Goal: Information Seeking & Learning: Find specific fact

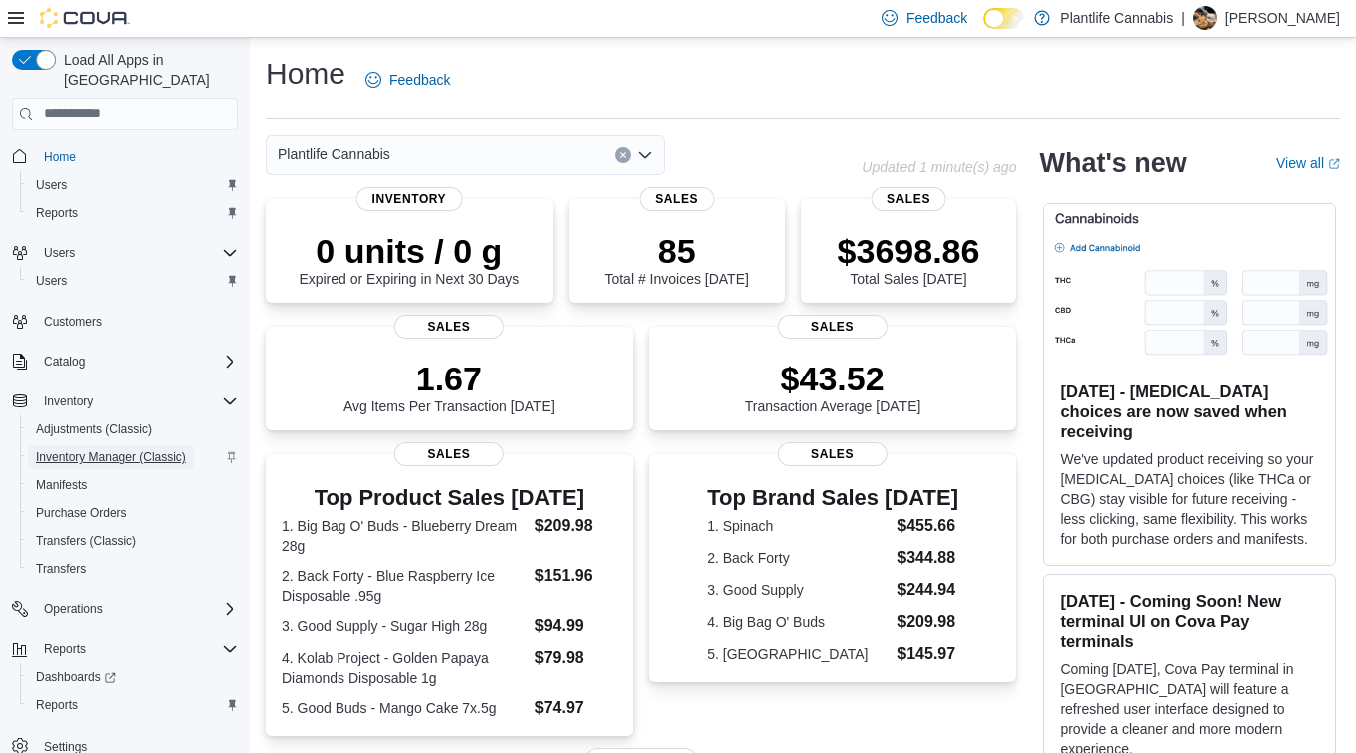
click at [76, 445] on span "Inventory Manager (Classic)" at bounding box center [111, 457] width 150 height 24
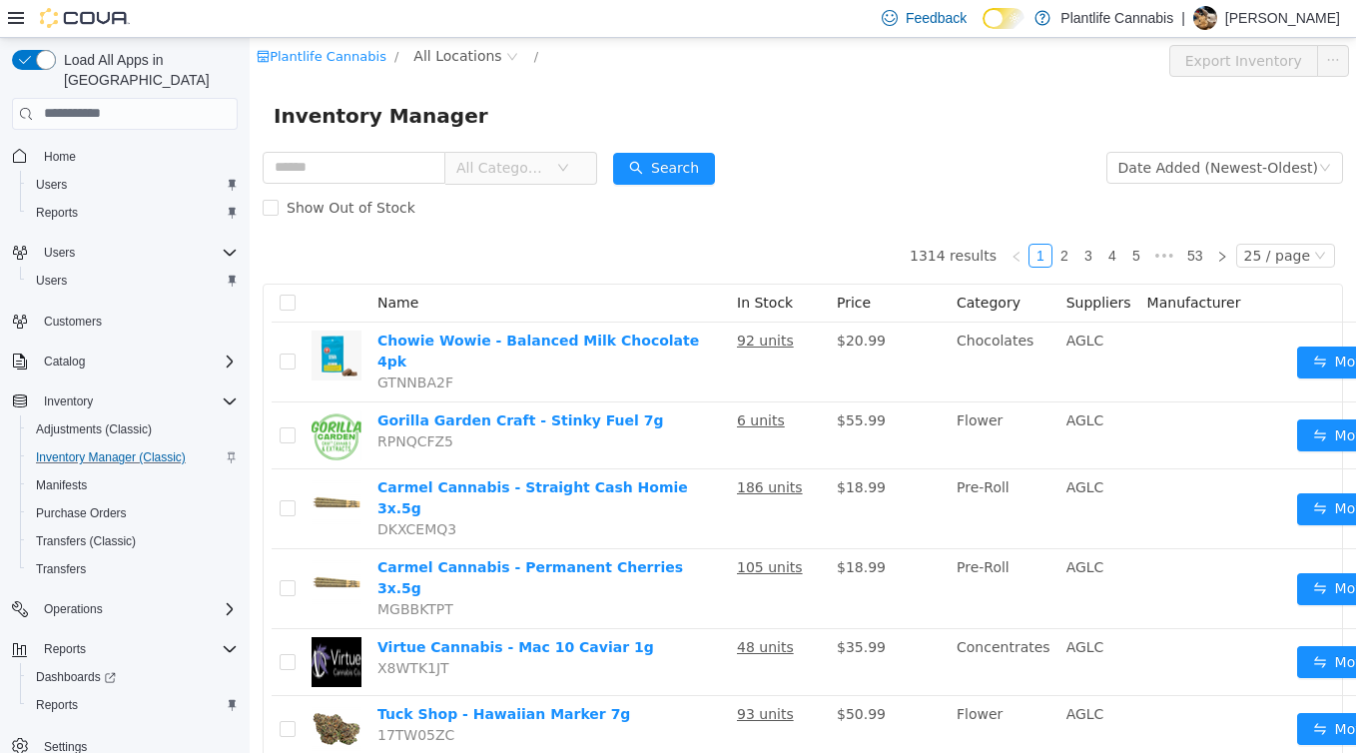
click at [457, 69] on div "Plantlife Cannabis / All Locations /" at bounding box center [711, 60] width 909 height 32
click at [448, 59] on span "All Locations" at bounding box center [457, 55] width 88 height 22
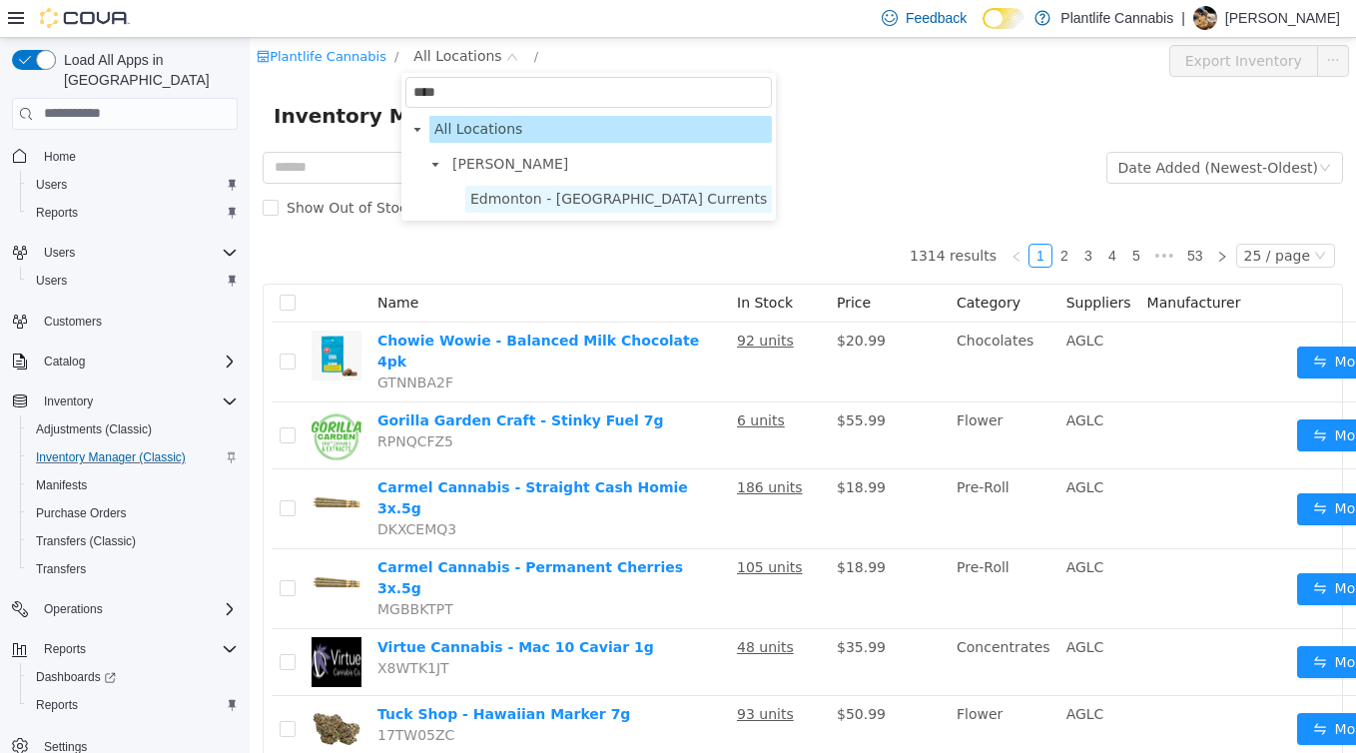
type input "****"
click at [539, 196] on span "Edmonton - Windermere Currents" at bounding box center [618, 198] width 296 height 16
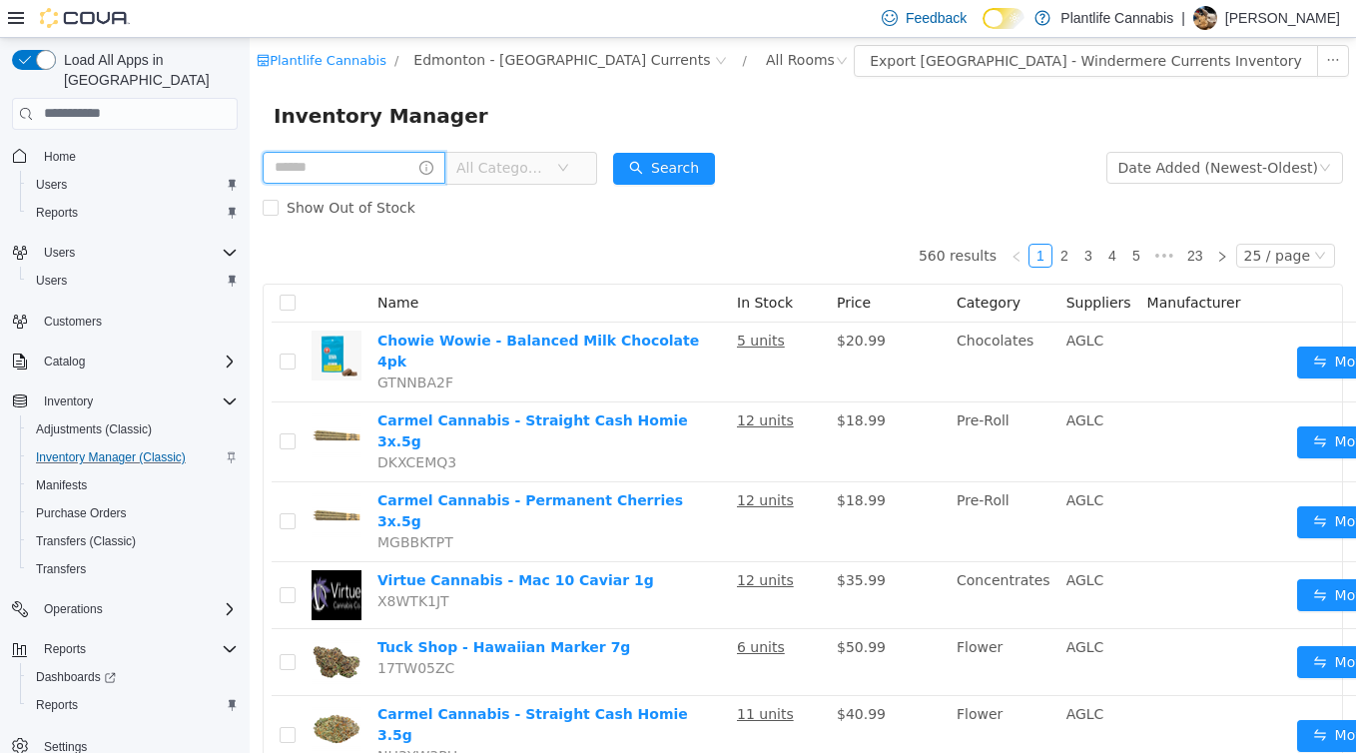
click at [377, 165] on input "text" at bounding box center [354, 167] width 183 height 32
type input "**********"
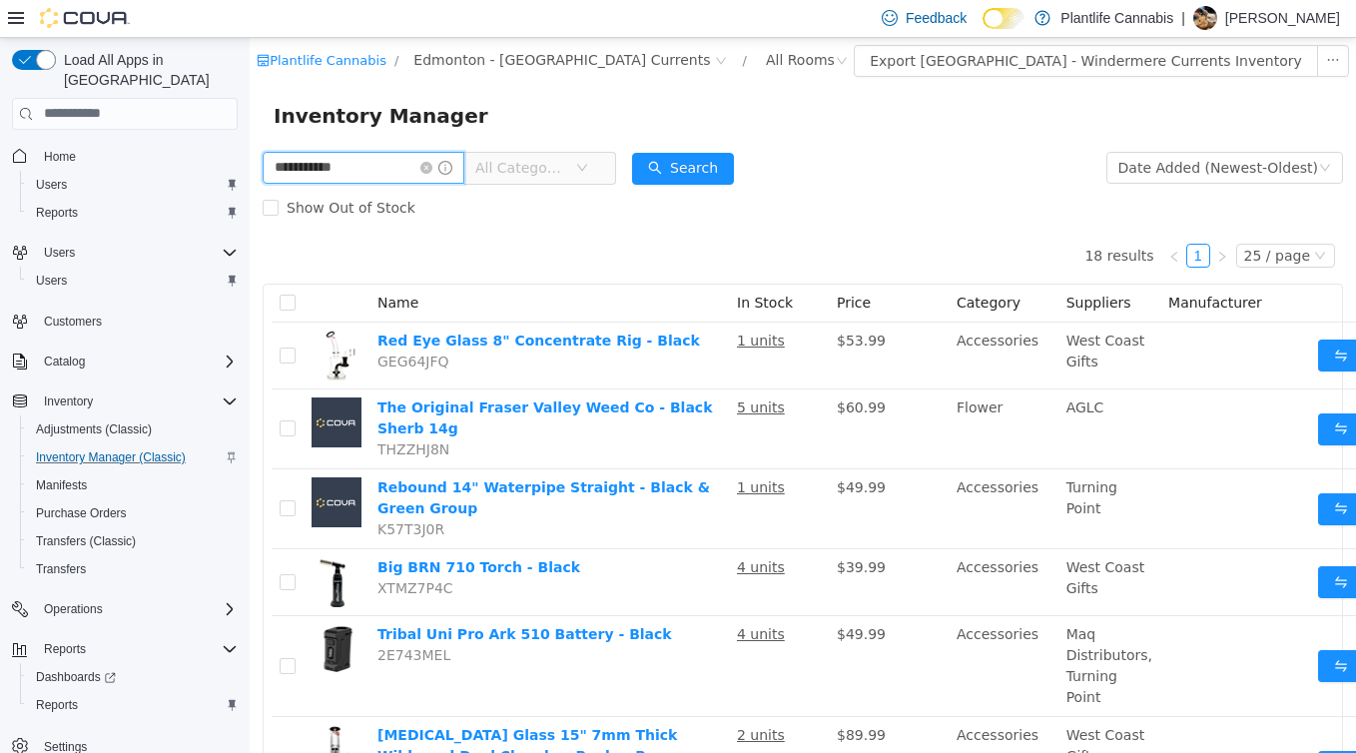
click at [344, 169] on input "**********" at bounding box center [364, 167] width 202 height 32
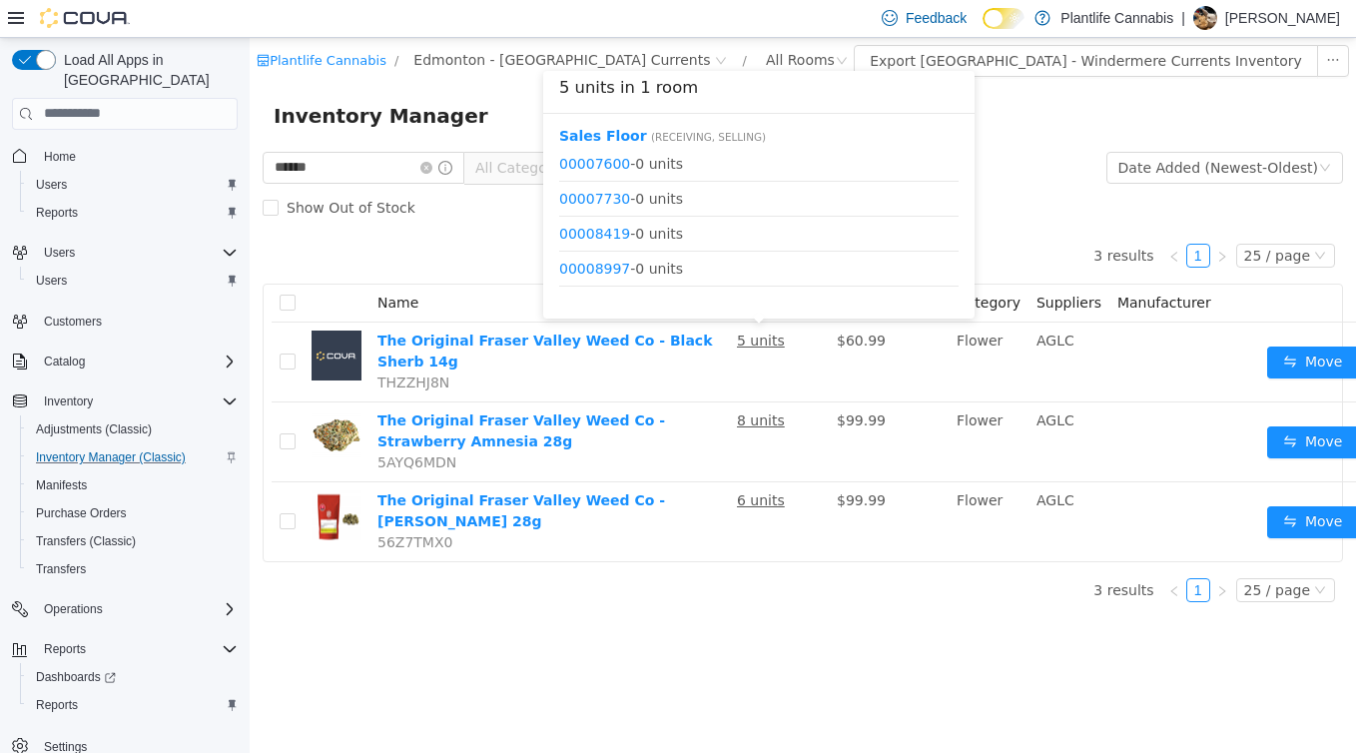
click at [621, 122] on div "Sales Floor ( Receiving, Selling ) 00007600 - 0 units 00007730 - 0 units 000084…" at bounding box center [758, 215] width 431 height 205
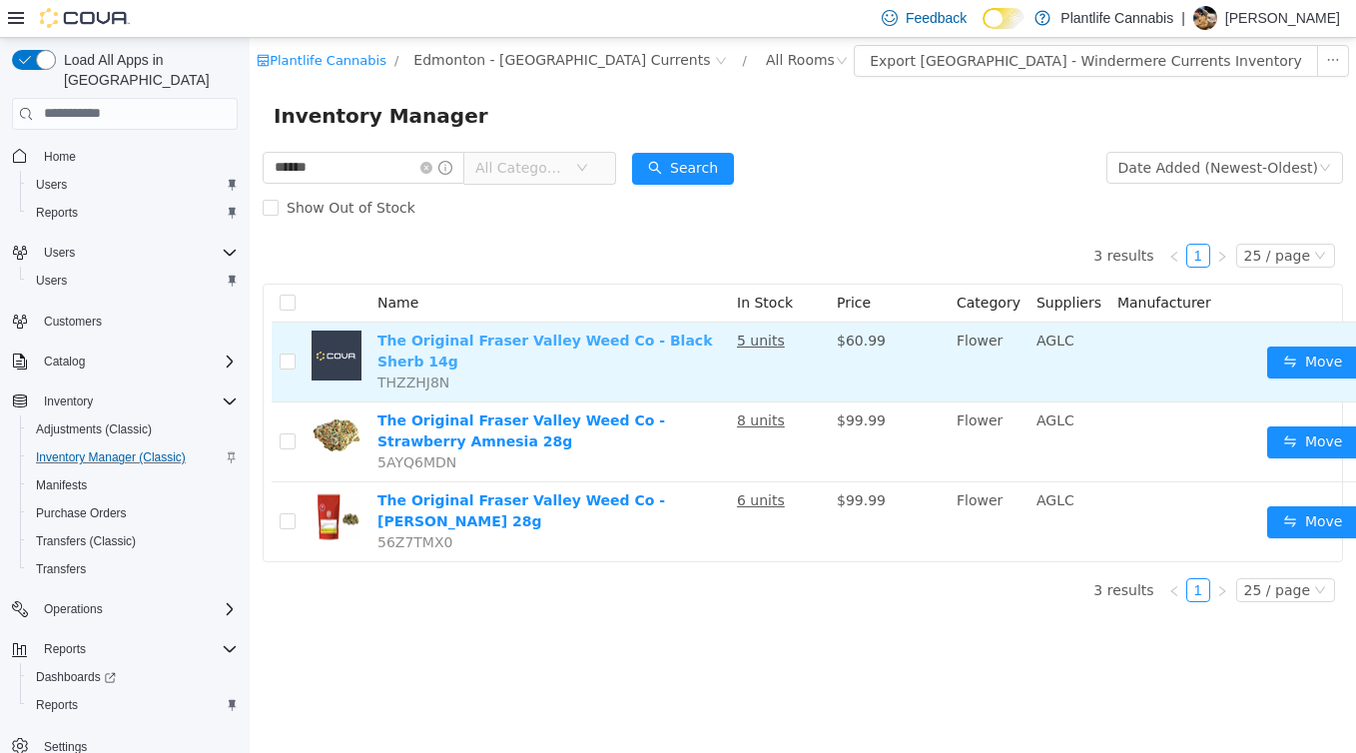
click at [661, 342] on link "The Original Fraser Valley Weed Co - Black Sherb 14g" at bounding box center [544, 349] width 334 height 37
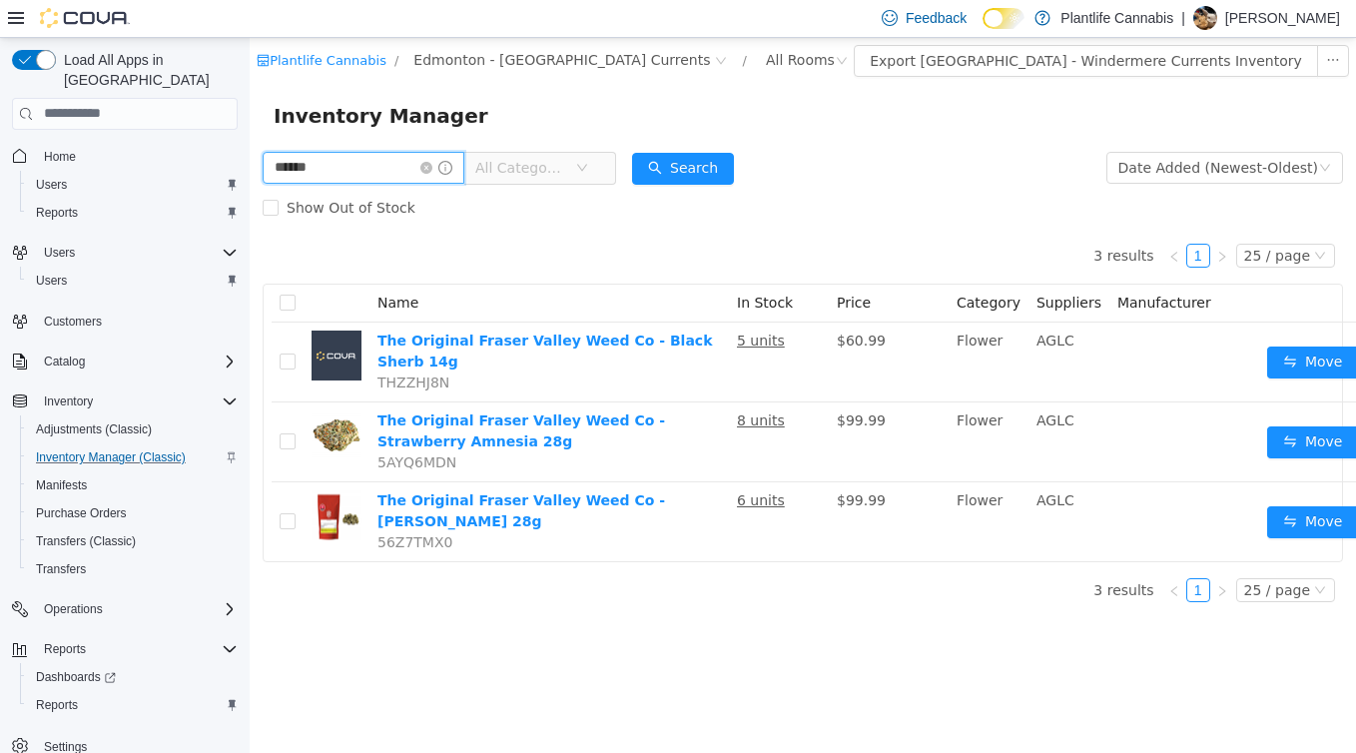
click at [333, 167] on input "******" at bounding box center [364, 167] width 202 height 32
type input "******"
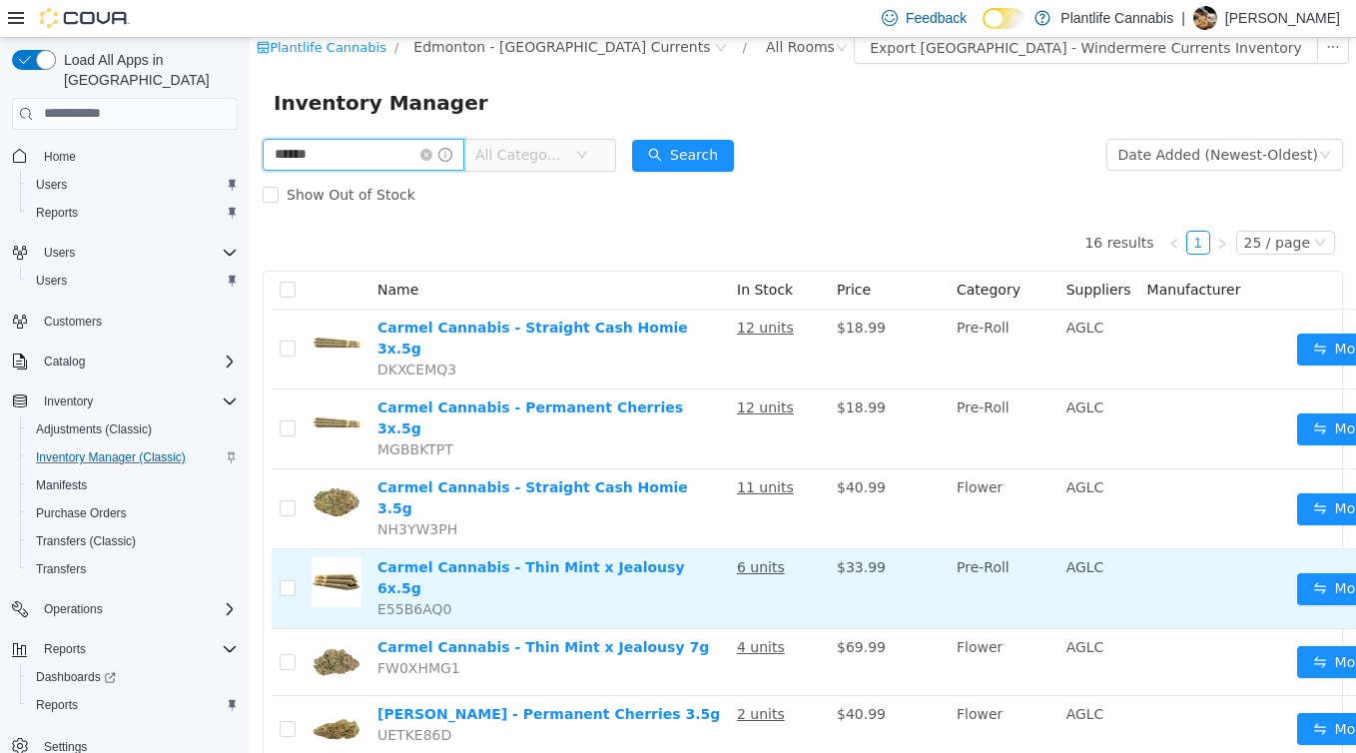
scroll to position [18, 0]
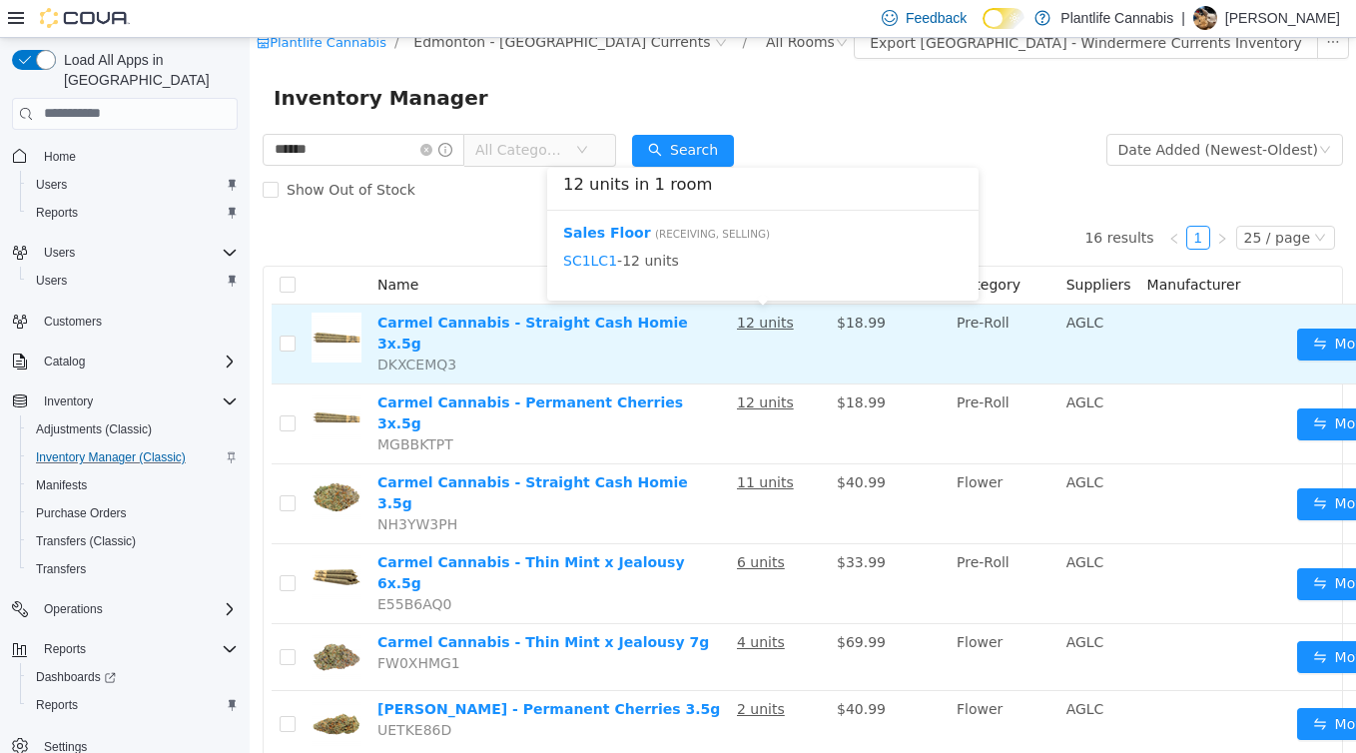
click at [766, 320] on u "12 units" at bounding box center [765, 321] width 57 height 16
click at [596, 332] on td "Carmel Cannabis - Straight Cash Homie 3x.5g DKXCEMQ3" at bounding box center [548, 343] width 359 height 80
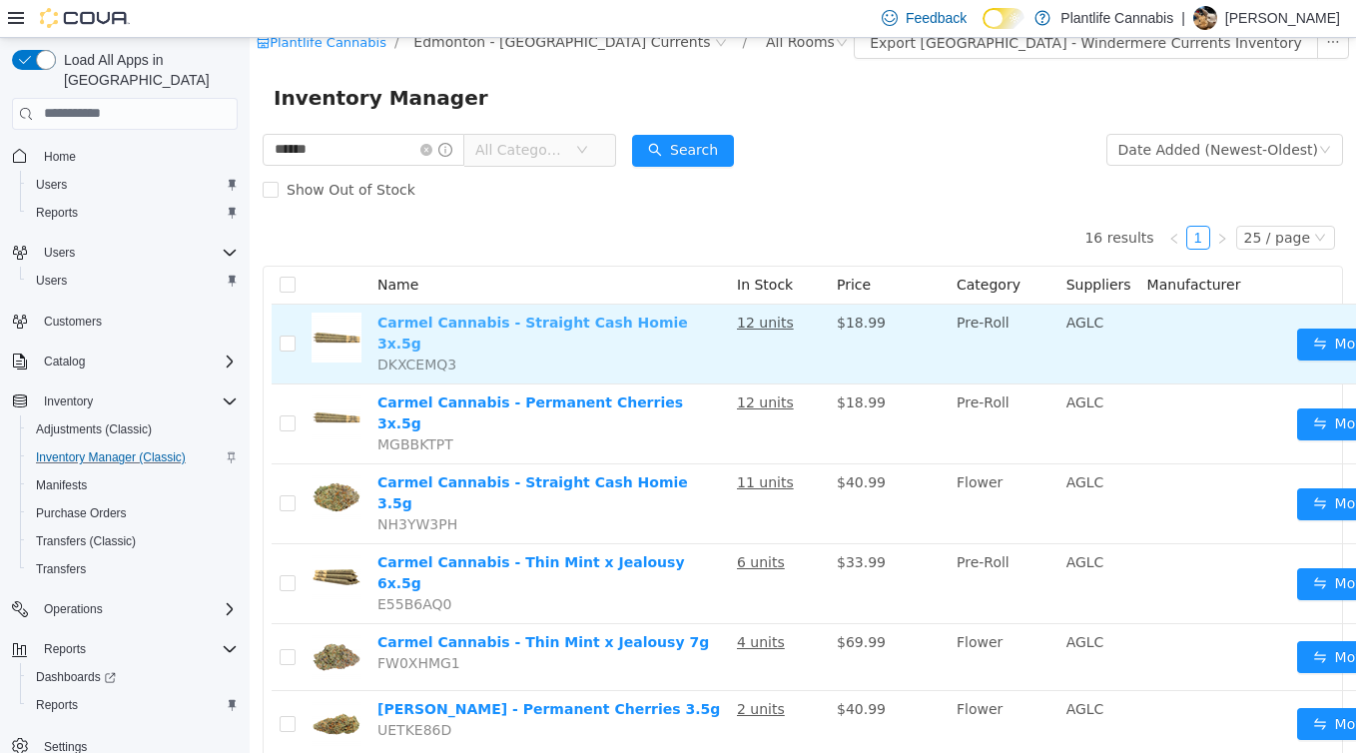
click at [585, 317] on link "Carmel Cannabis - Straight Cash Homie 3x.5g" at bounding box center [532, 331] width 310 height 37
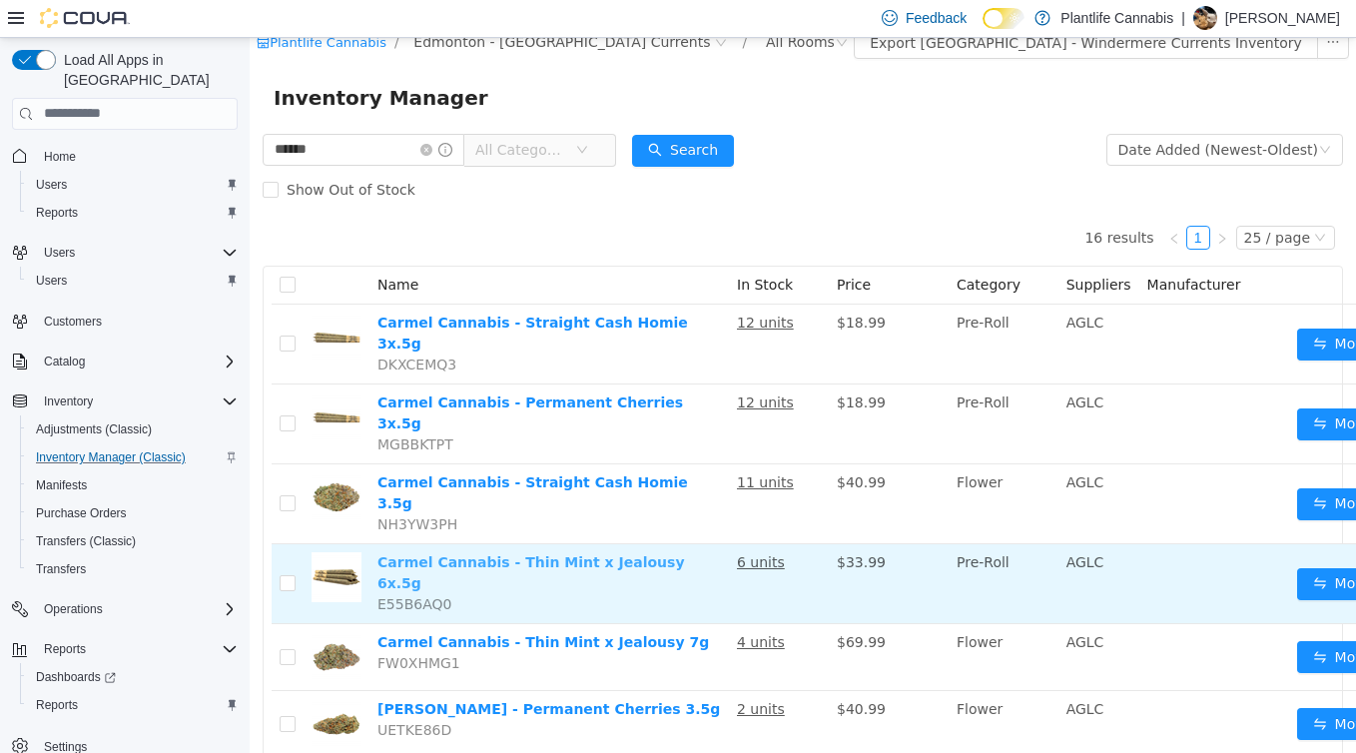
click at [557, 553] on link "Carmel Cannabis - Thin Mint x Jealousy 6x.5g" at bounding box center [530, 571] width 307 height 37
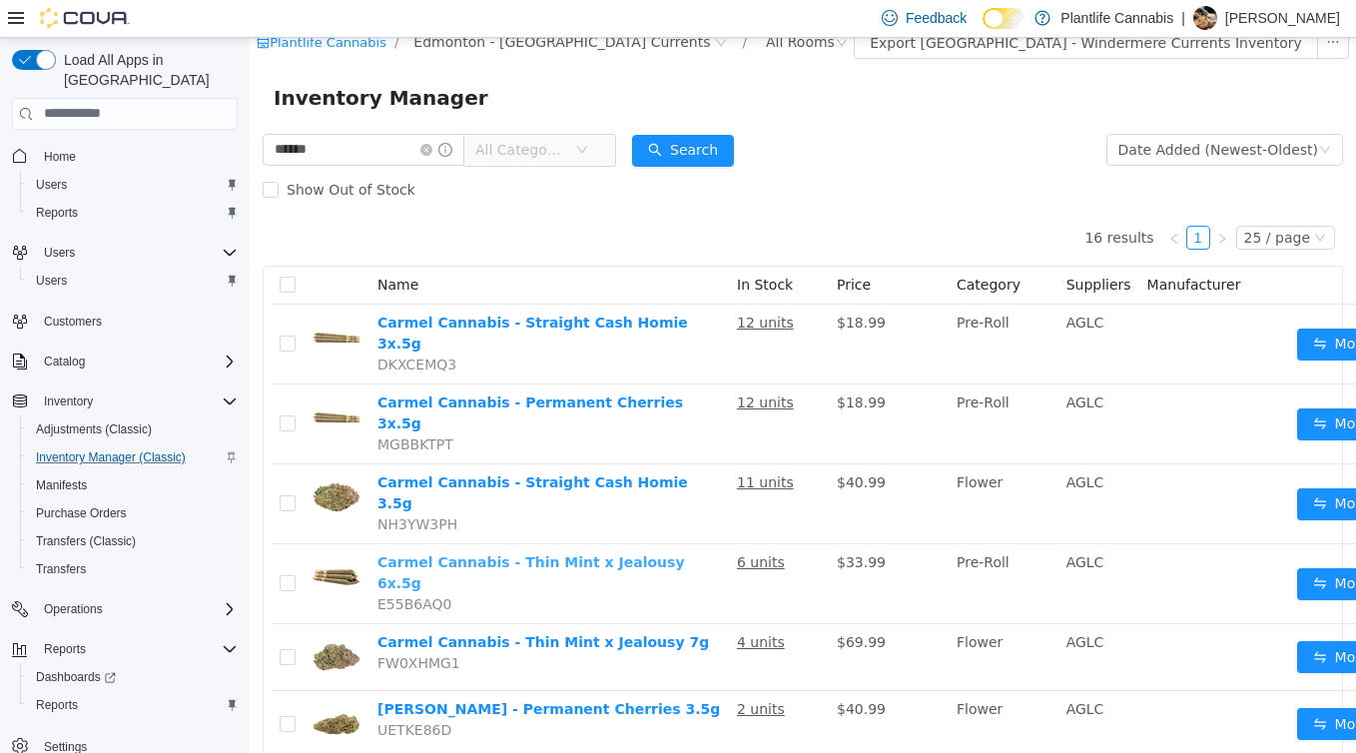
scroll to position [0, 0]
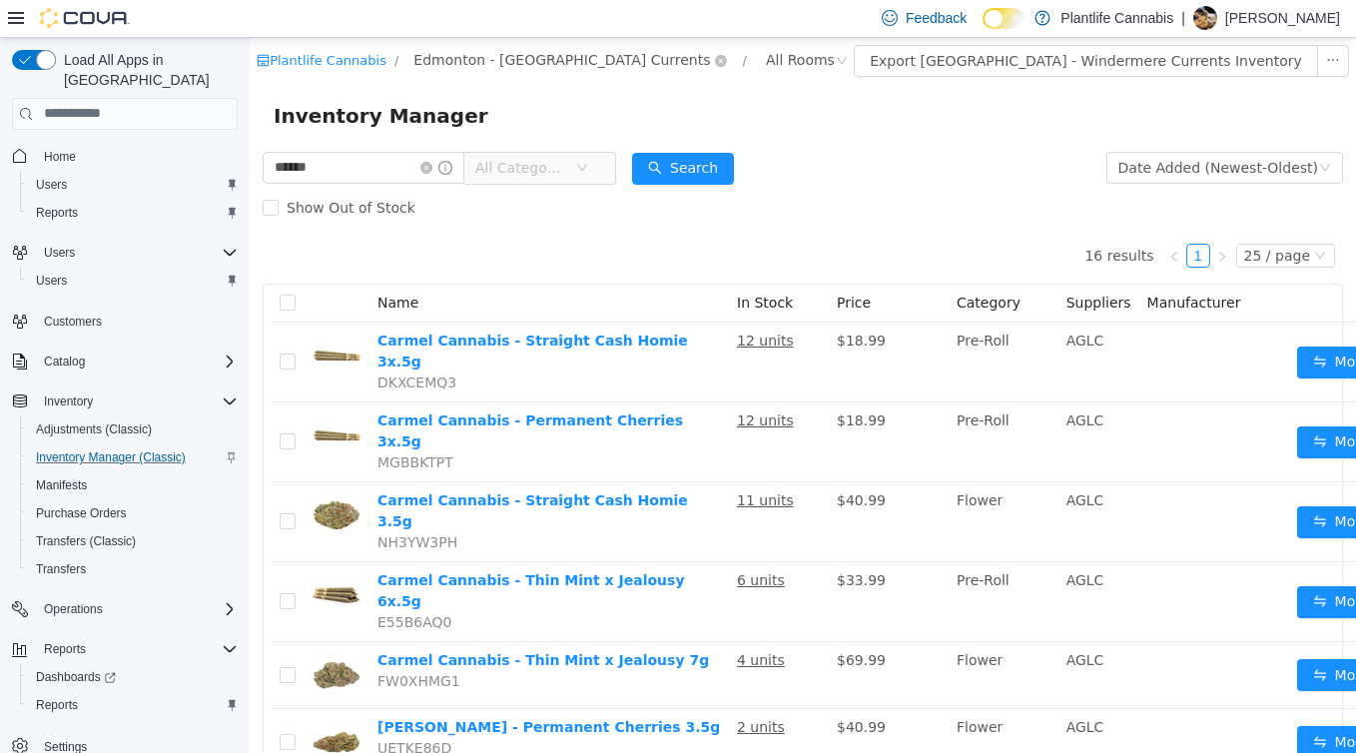
click at [533, 52] on span "Edmonton - Windermere Currents" at bounding box center [561, 59] width 296 height 22
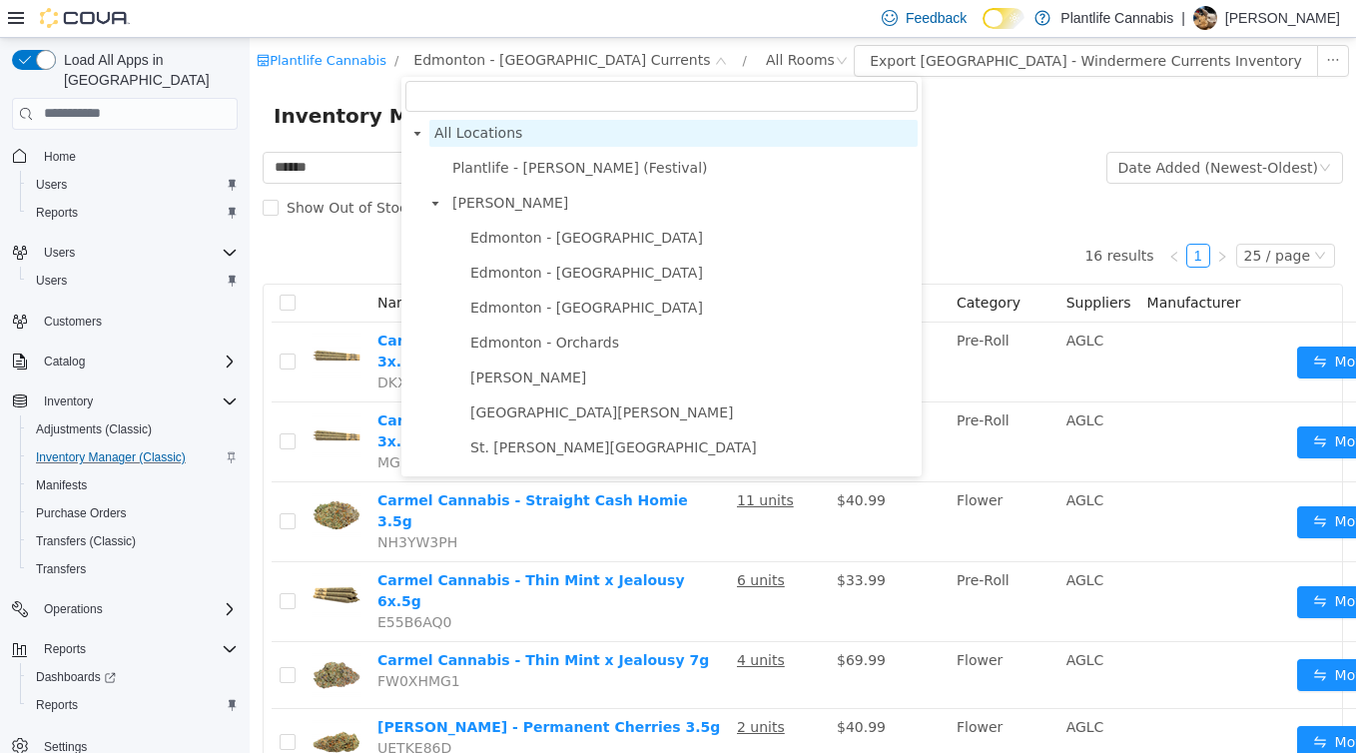
click at [528, 130] on span "All Locations" at bounding box center [673, 132] width 488 height 27
click at [506, 128] on span "All Locations" at bounding box center [478, 132] width 88 height 16
click at [715, 66] on icon "icon: down" at bounding box center [721, 61] width 12 height 14
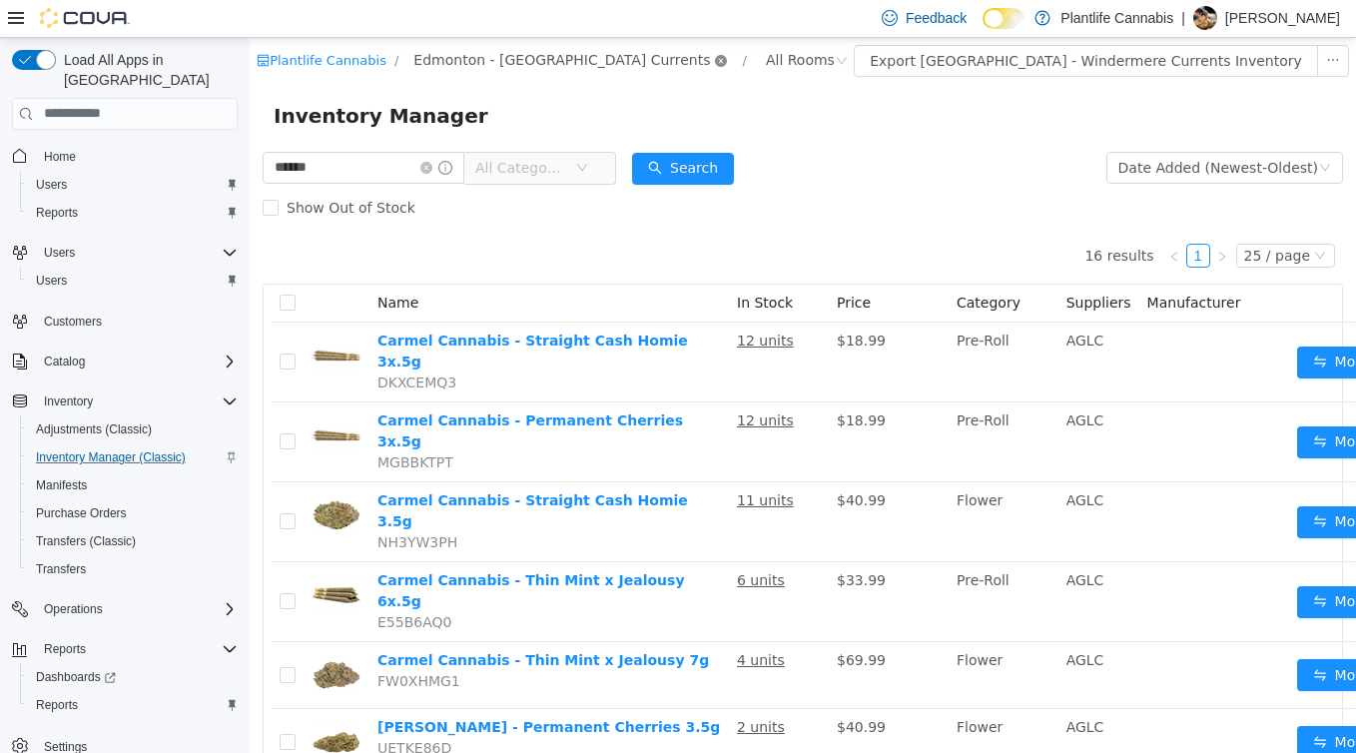
click at [715, 57] on icon "icon: close-circle" at bounding box center [721, 60] width 12 height 12
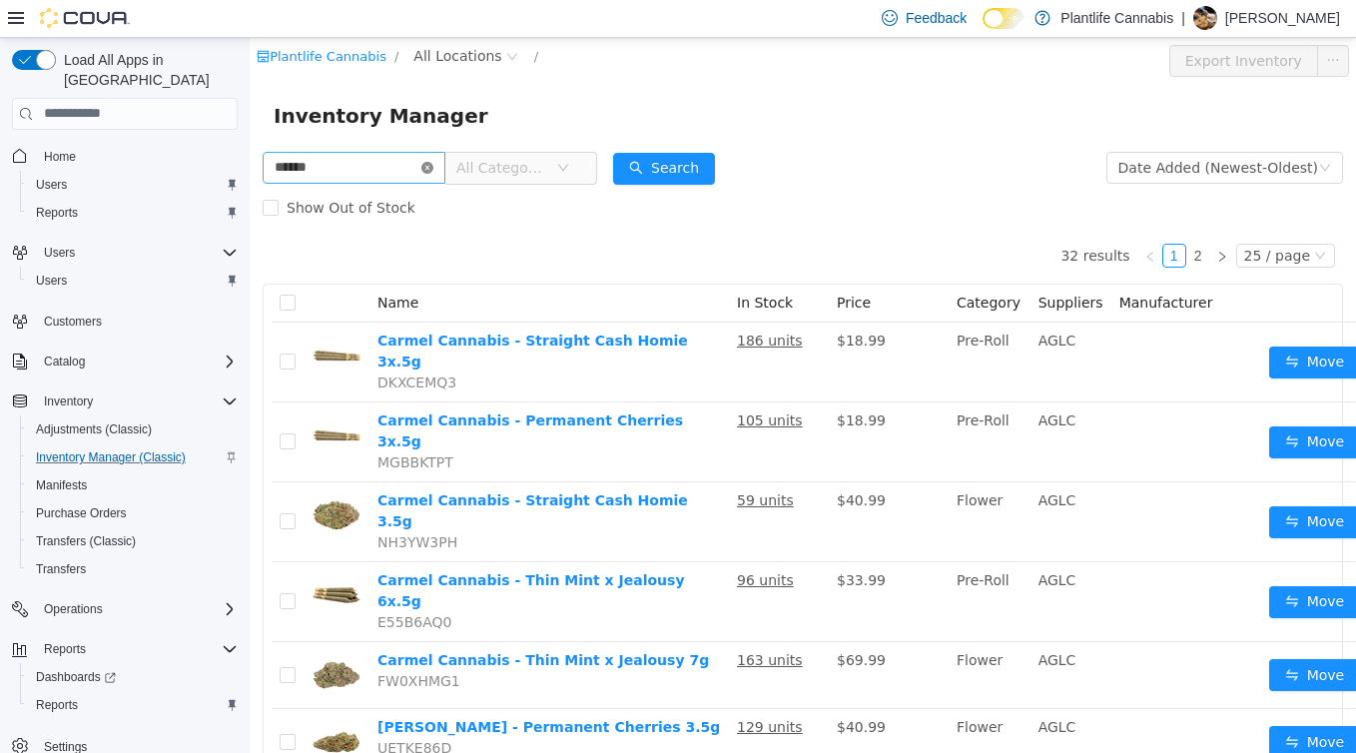
click at [433, 161] on icon "icon: close-circle" at bounding box center [427, 167] width 12 height 12
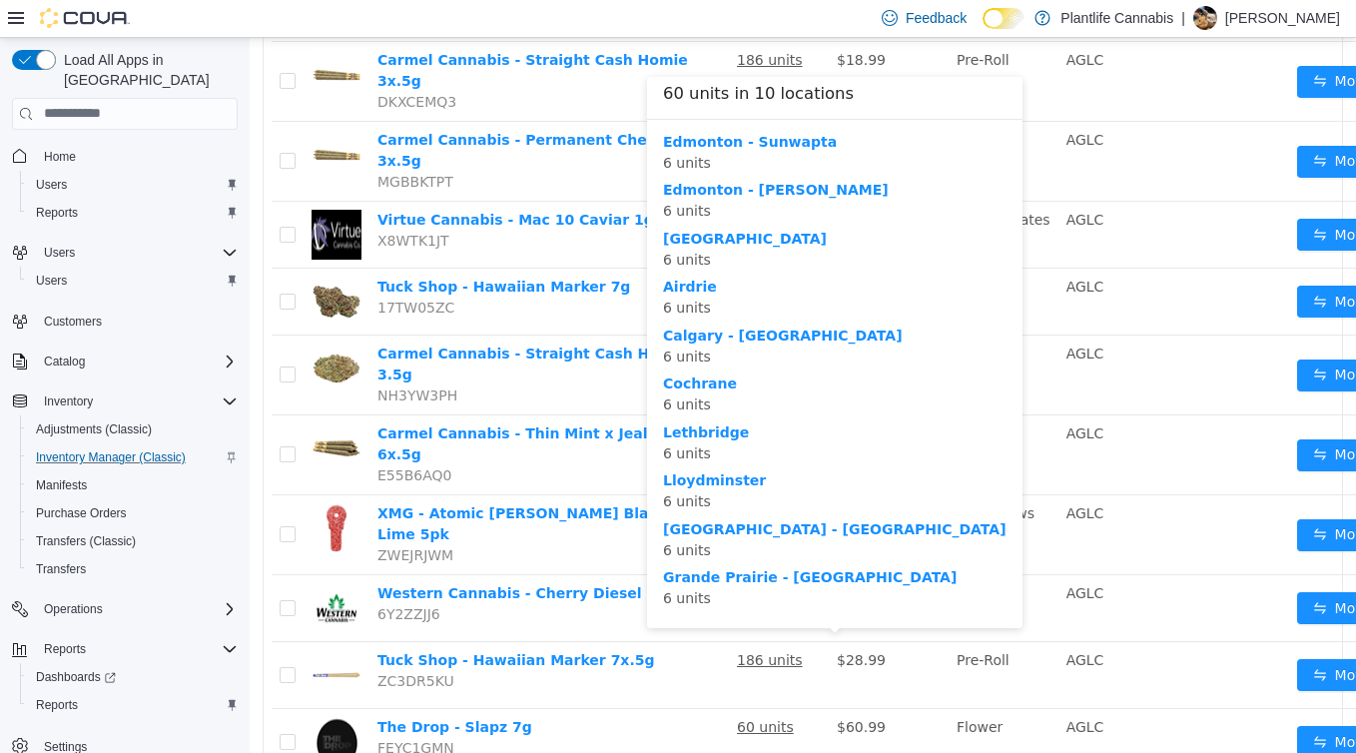
scroll to position [423, 0]
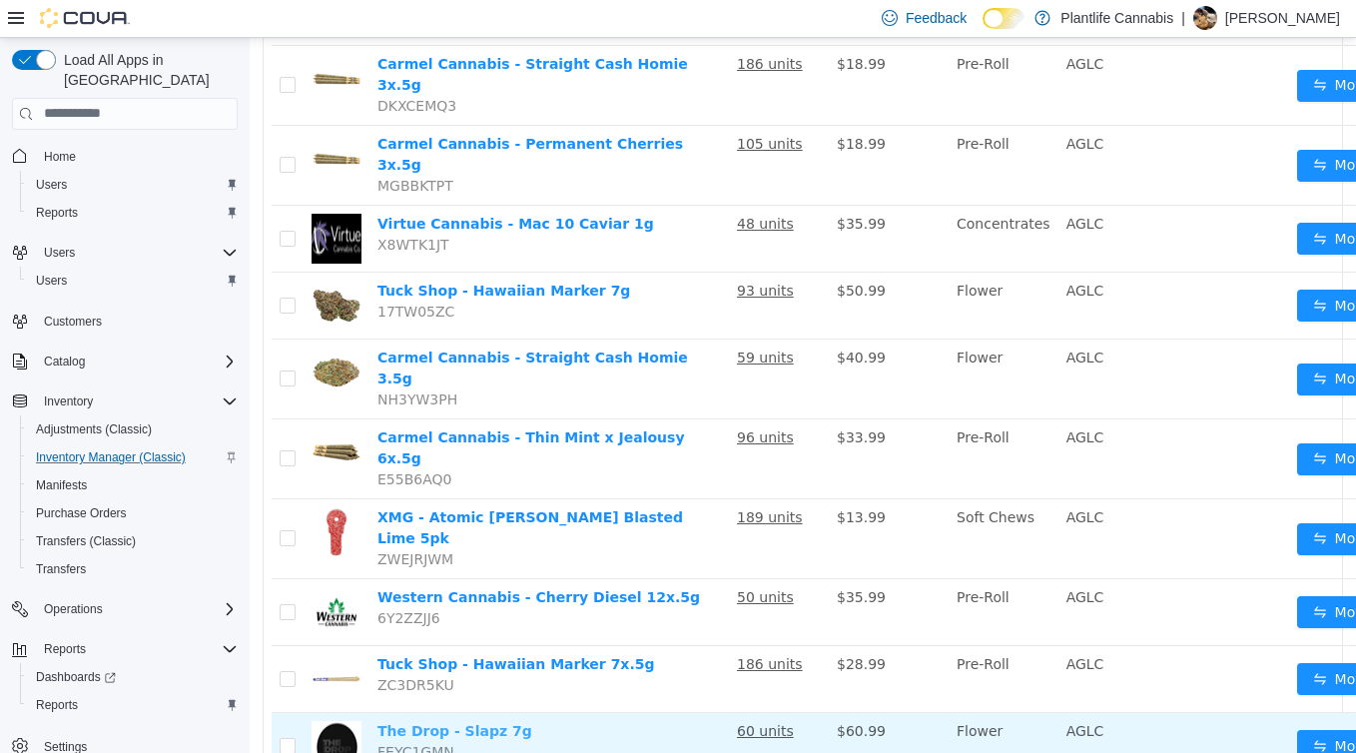
click at [467, 722] on link "The Drop - Slapz 7g" at bounding box center [454, 730] width 155 height 16
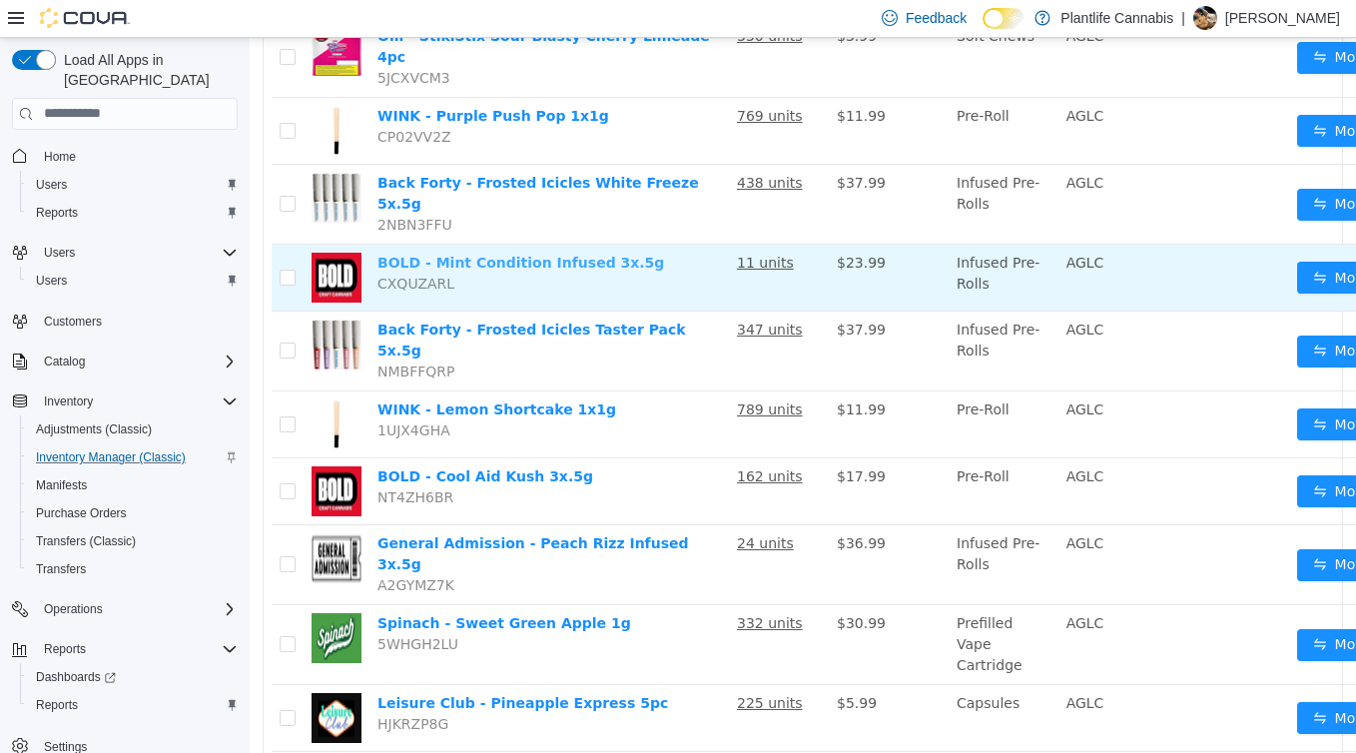
scroll to position [1324, 0]
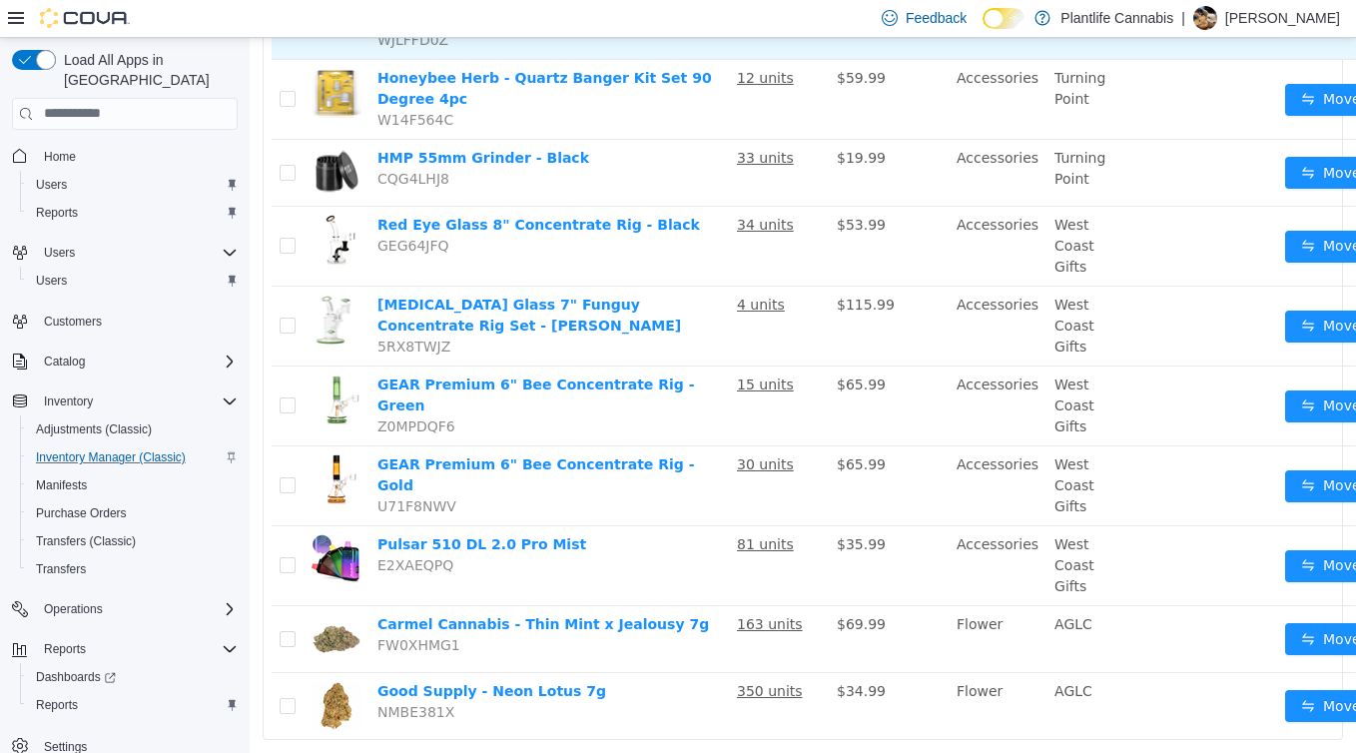
scroll to position [1428, 0]
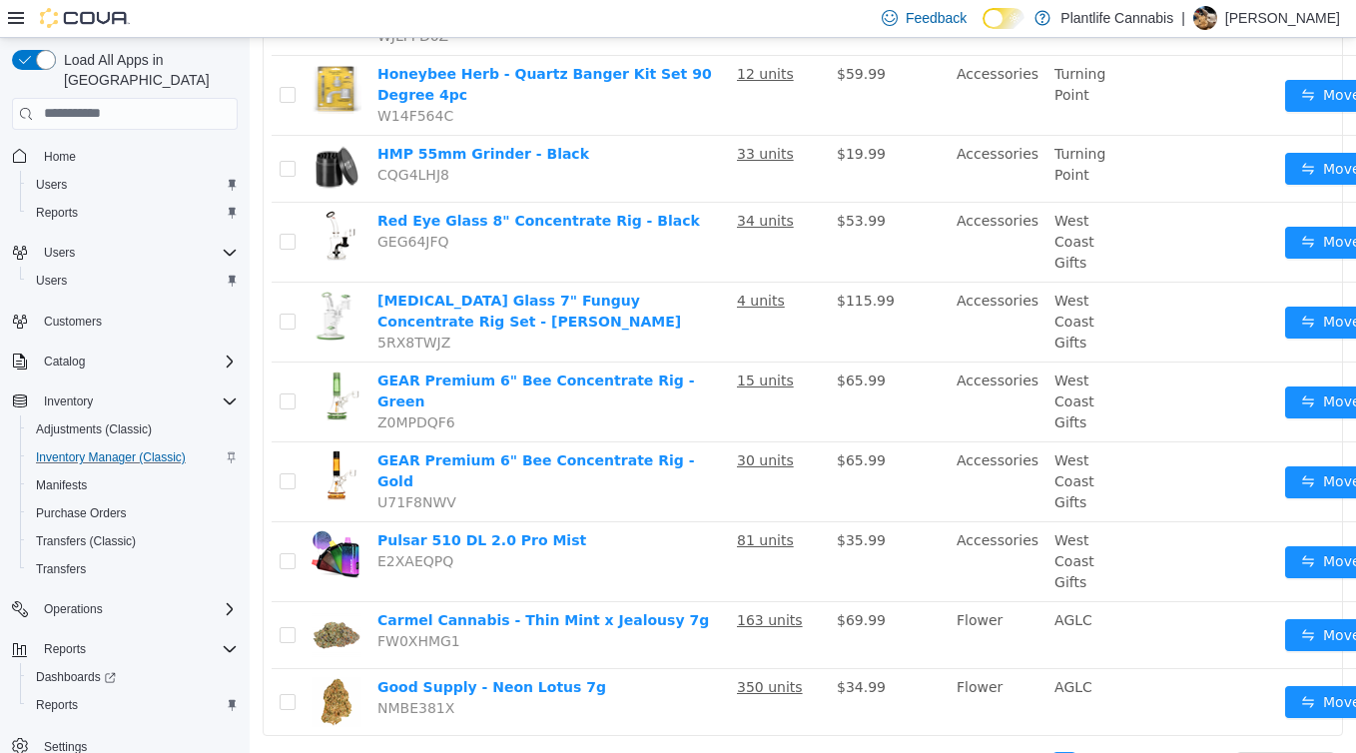
click at [1094, 752] on link "3" at bounding box center [1088, 763] width 22 height 22
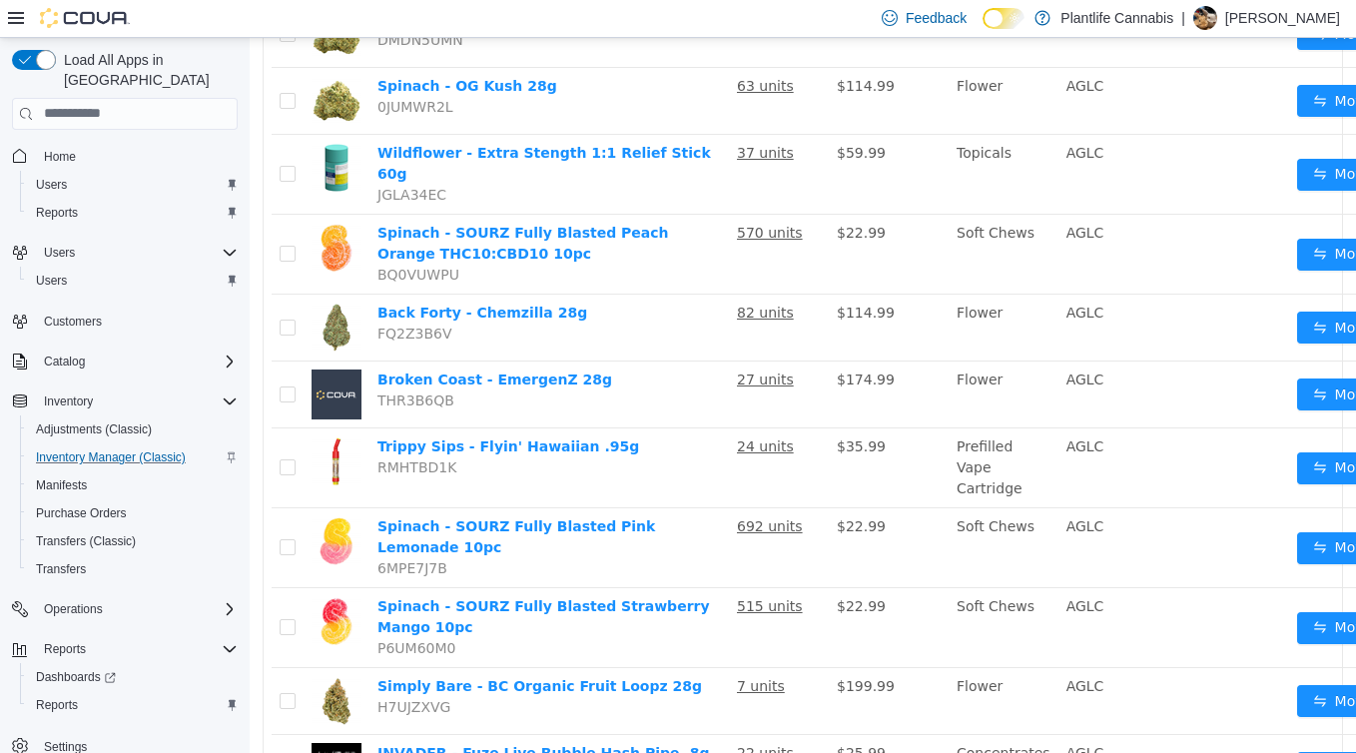
scroll to position [1428, 0]
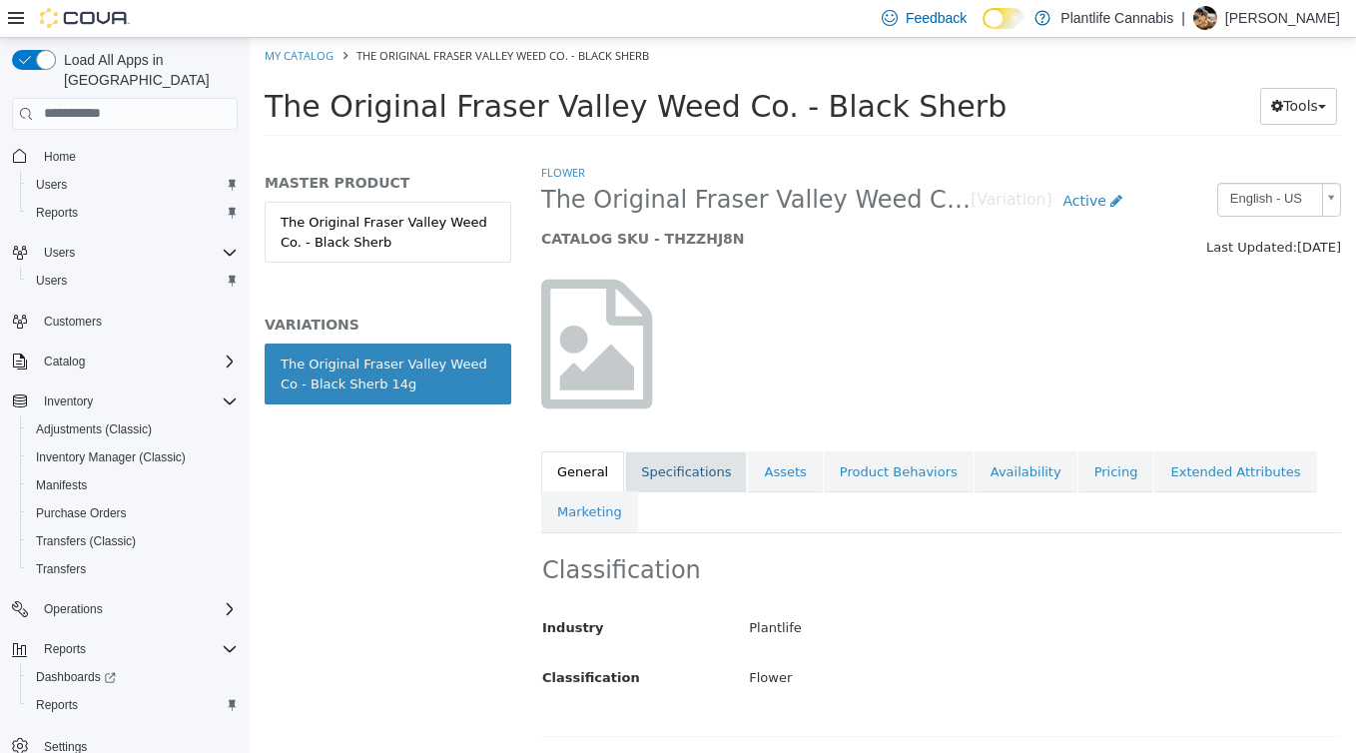
click at [711, 461] on link "Specifications" at bounding box center [686, 471] width 122 height 42
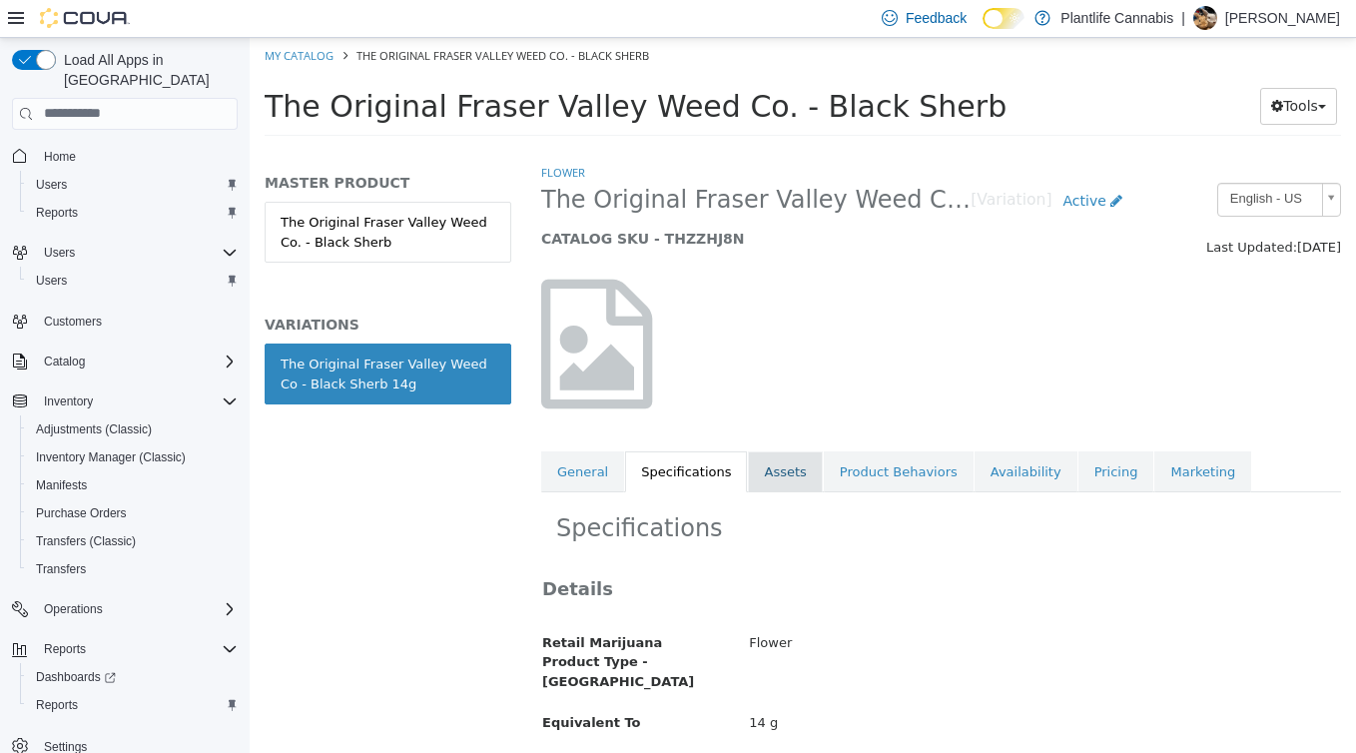
click at [751, 469] on link "Assets" at bounding box center [785, 471] width 74 height 42
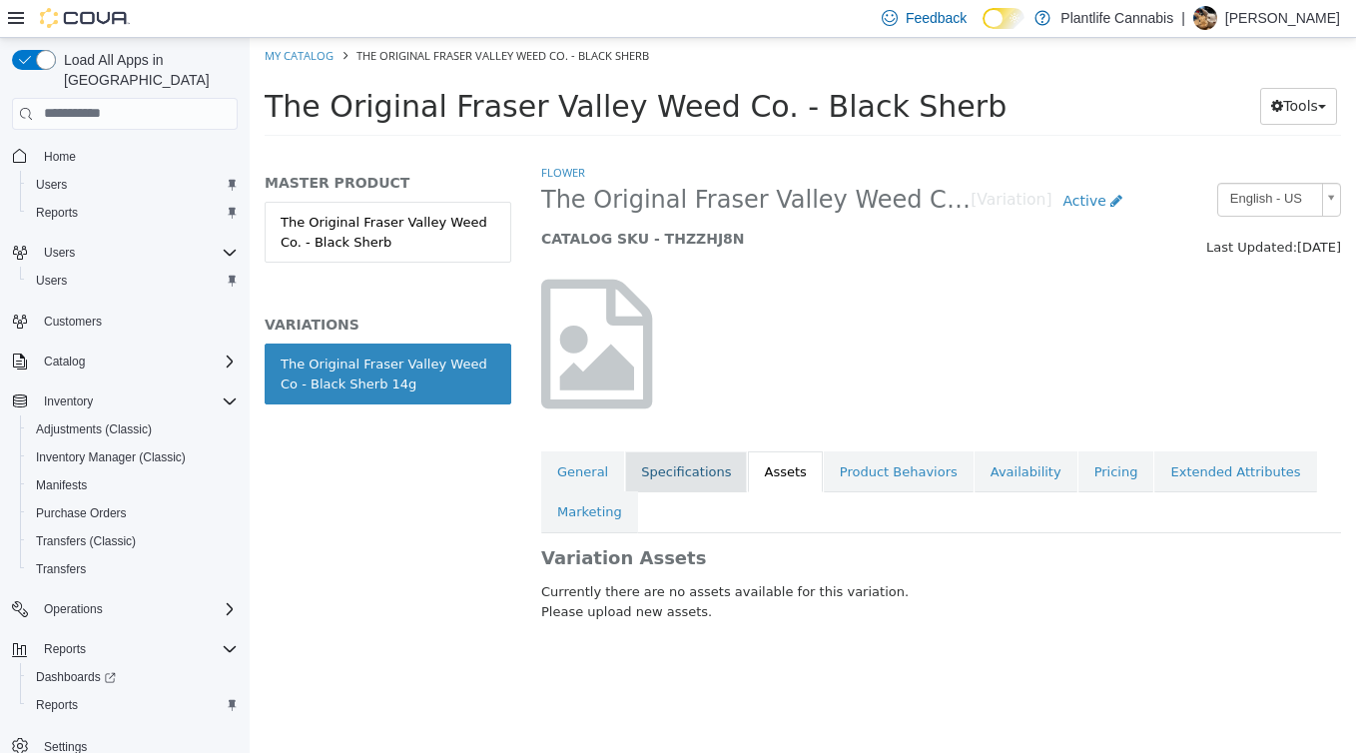
click at [625, 466] on link "Specifications" at bounding box center [686, 471] width 122 height 42
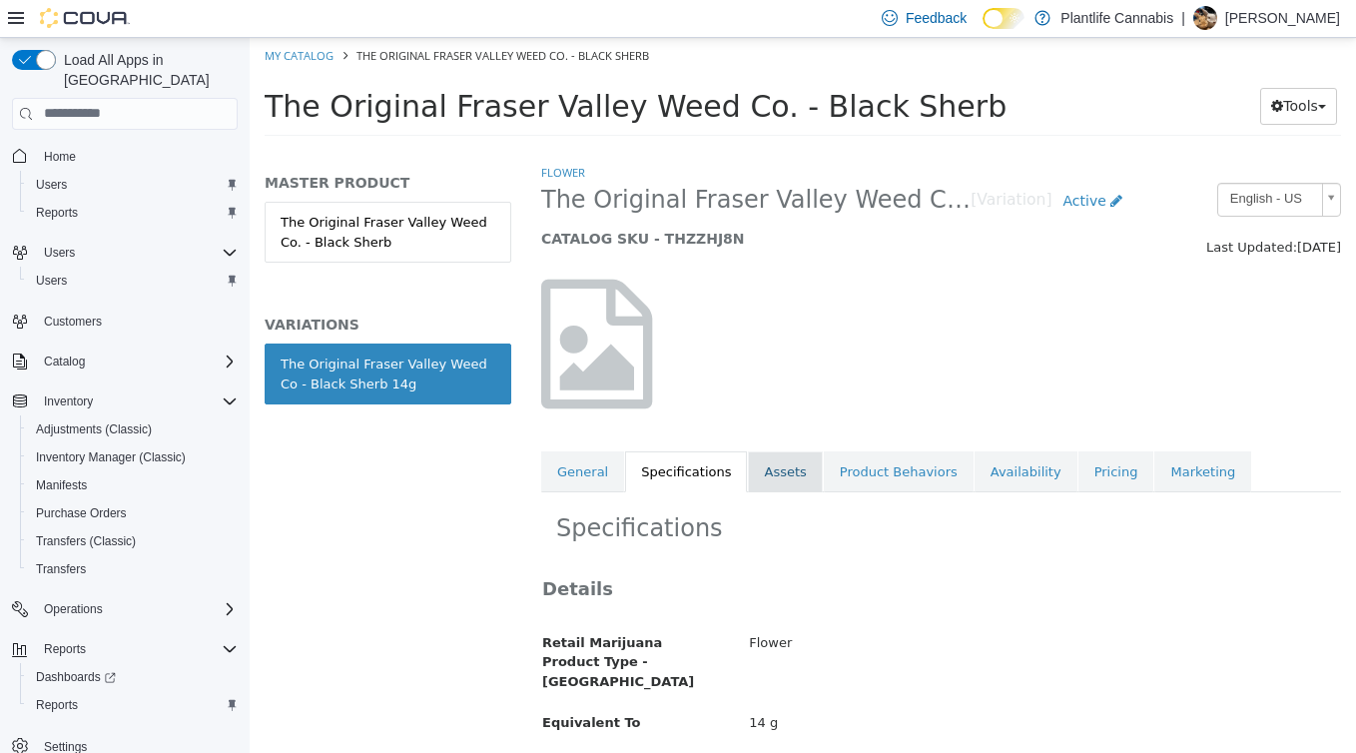
click at [764, 466] on link "Assets" at bounding box center [785, 471] width 74 height 42
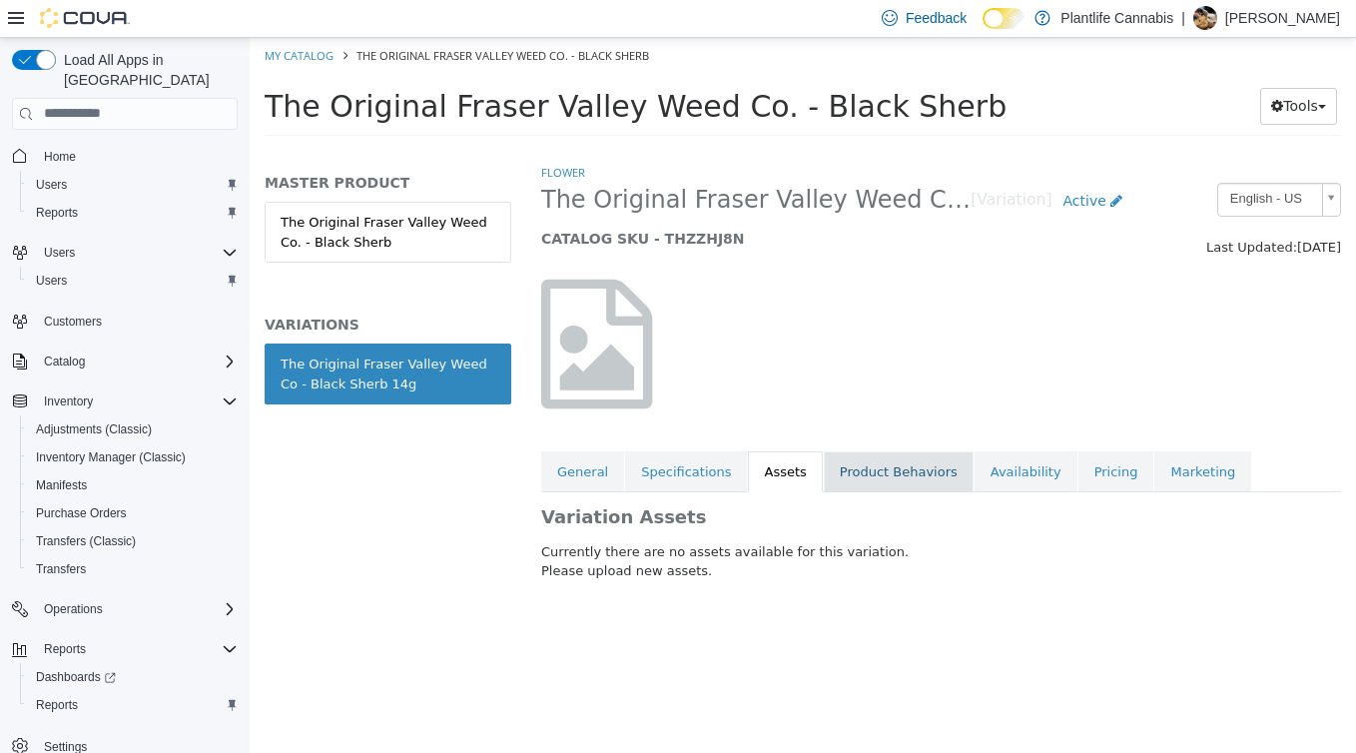
click at [888, 463] on link "Product Behaviors" at bounding box center [899, 471] width 150 height 42
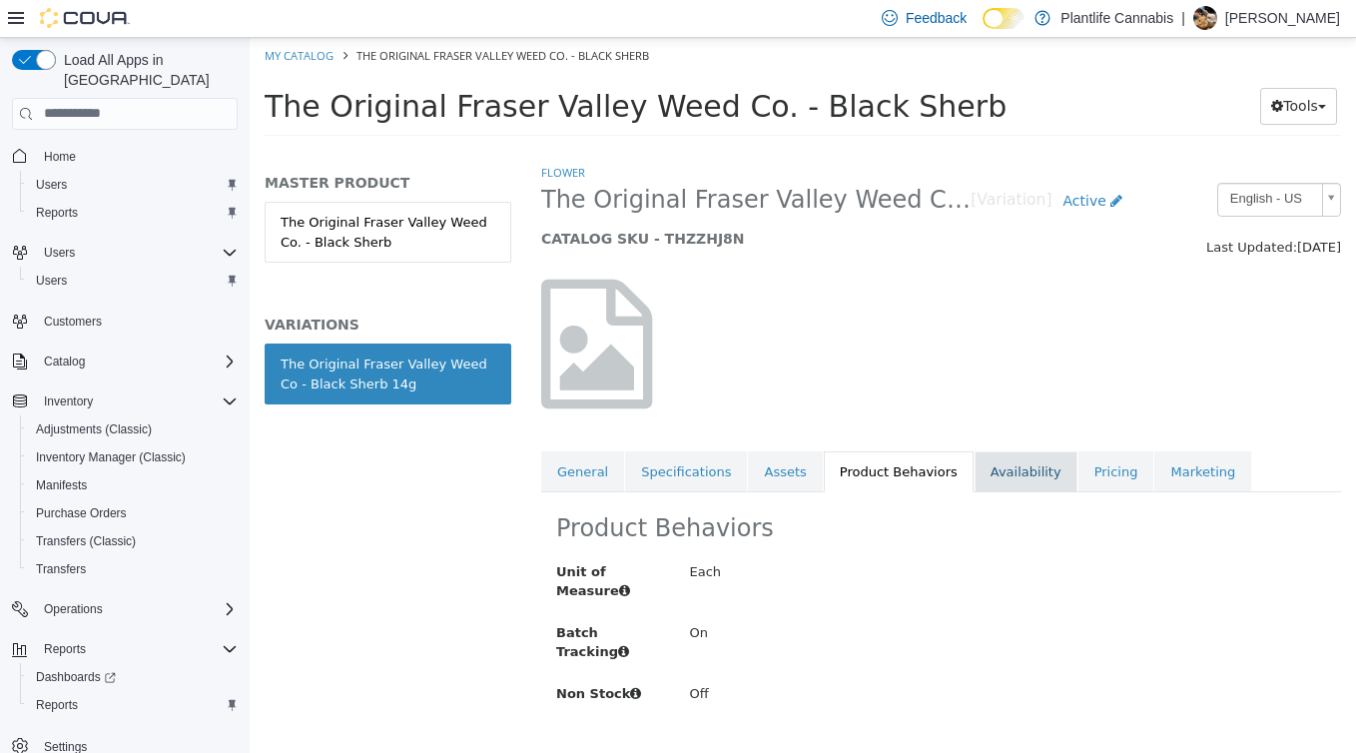
click at [1002, 467] on link "Availability" at bounding box center [1025, 471] width 103 height 42
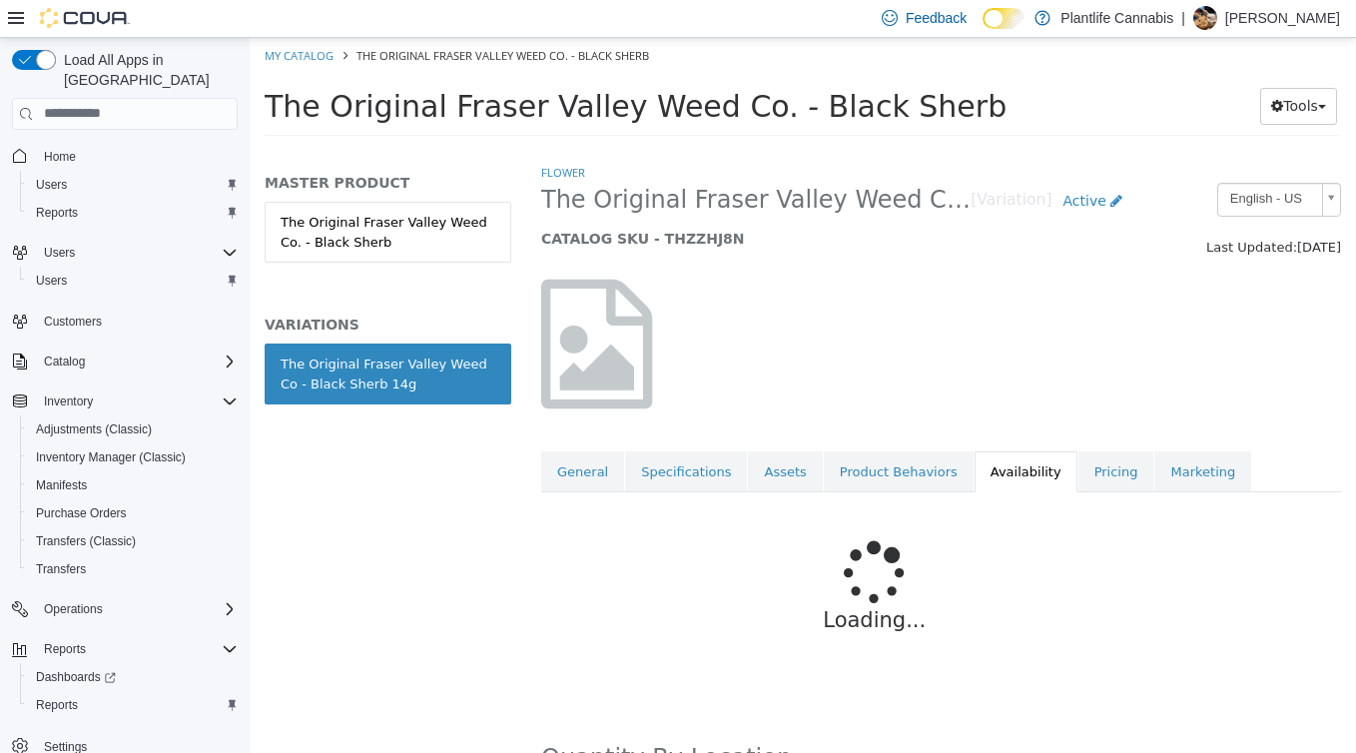
click at [559, 492] on div "Loading..." at bounding box center [874, 595] width 666 height 208
click at [570, 482] on link "General" at bounding box center [582, 471] width 83 height 42
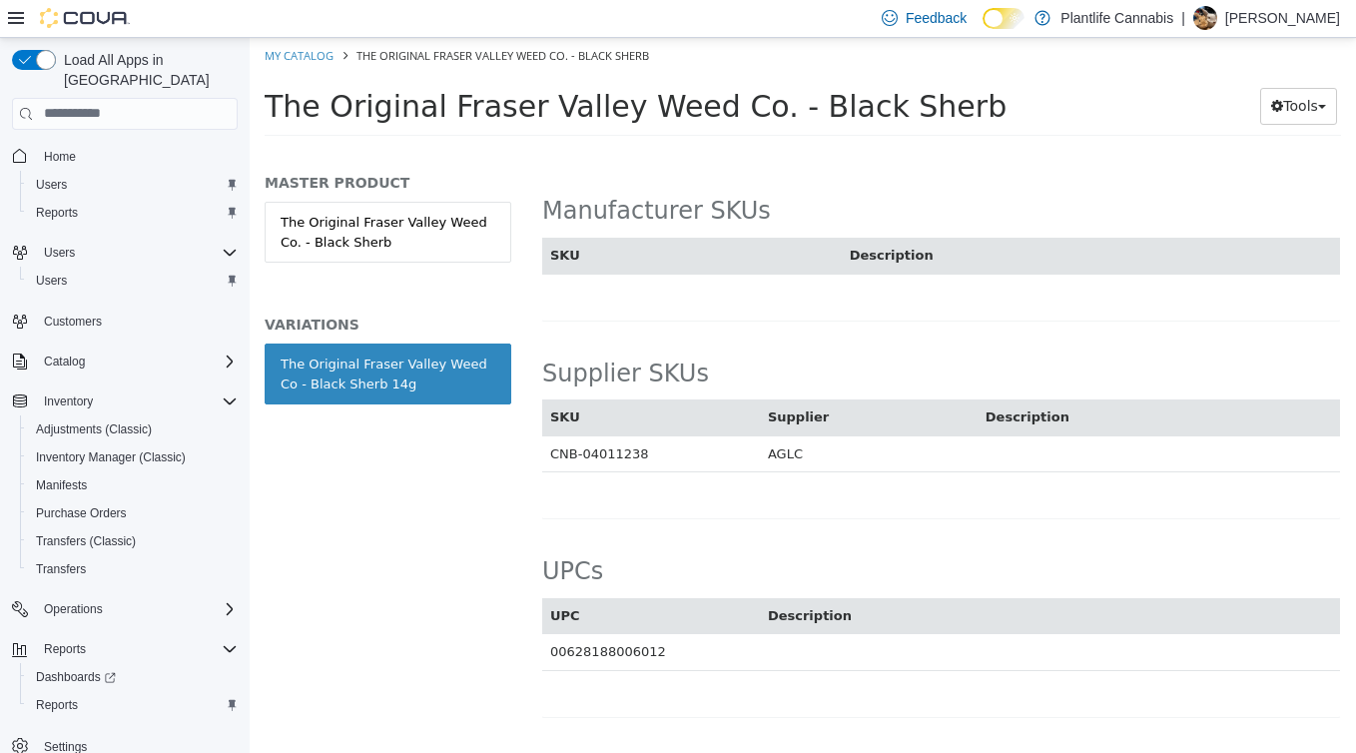
scroll to position [1110, 0]
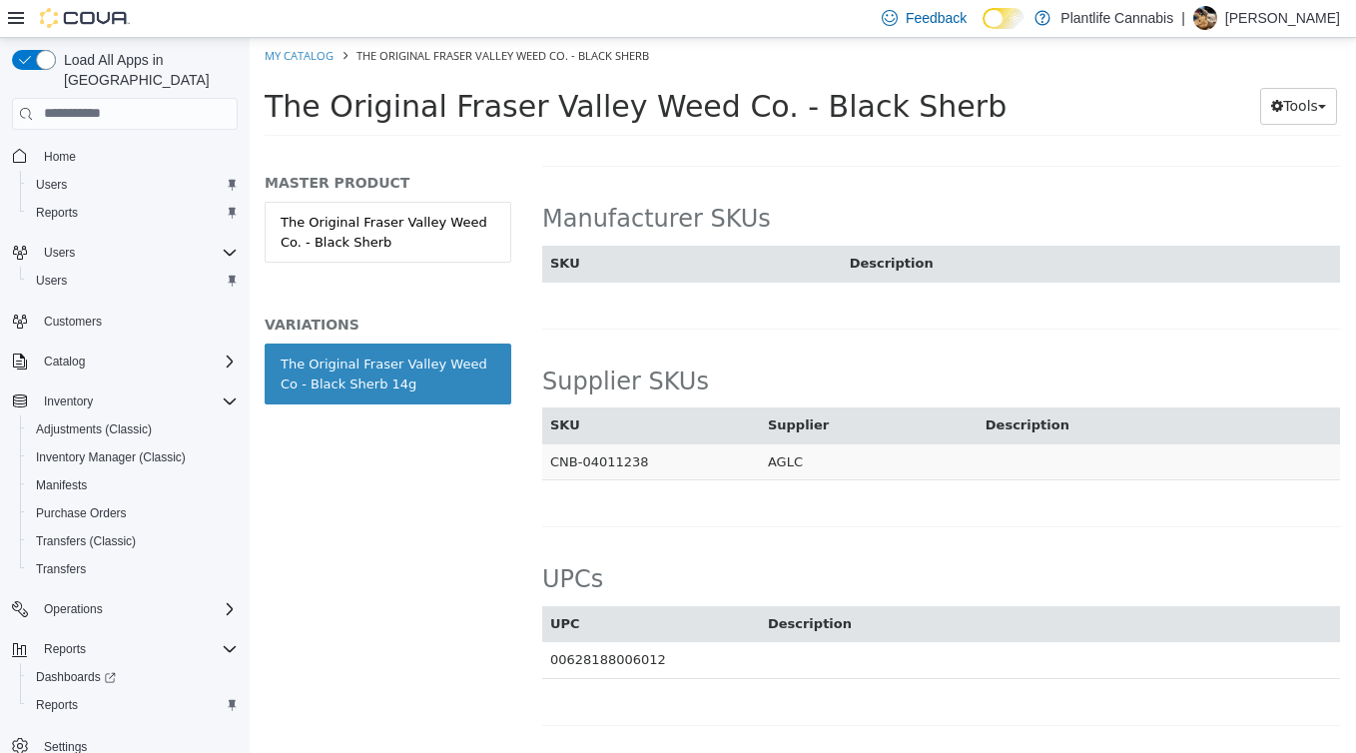
click at [639, 456] on td "CNB-04011238" at bounding box center [651, 460] width 218 height 37
drag, startPoint x: 655, startPoint y: 456, endPoint x: 541, endPoint y: 457, distance: 113.8
click at [541, 457] on div "Supplier SKUs SKU Supplier Description CNB-04011238 AGLC Cancel Save" at bounding box center [941, 435] width 800 height 184
copy div "Supplier SKUs SKU Supplier Description CNB-04011238"
click at [592, 474] on td "CNB-04011238" at bounding box center [651, 460] width 218 height 37
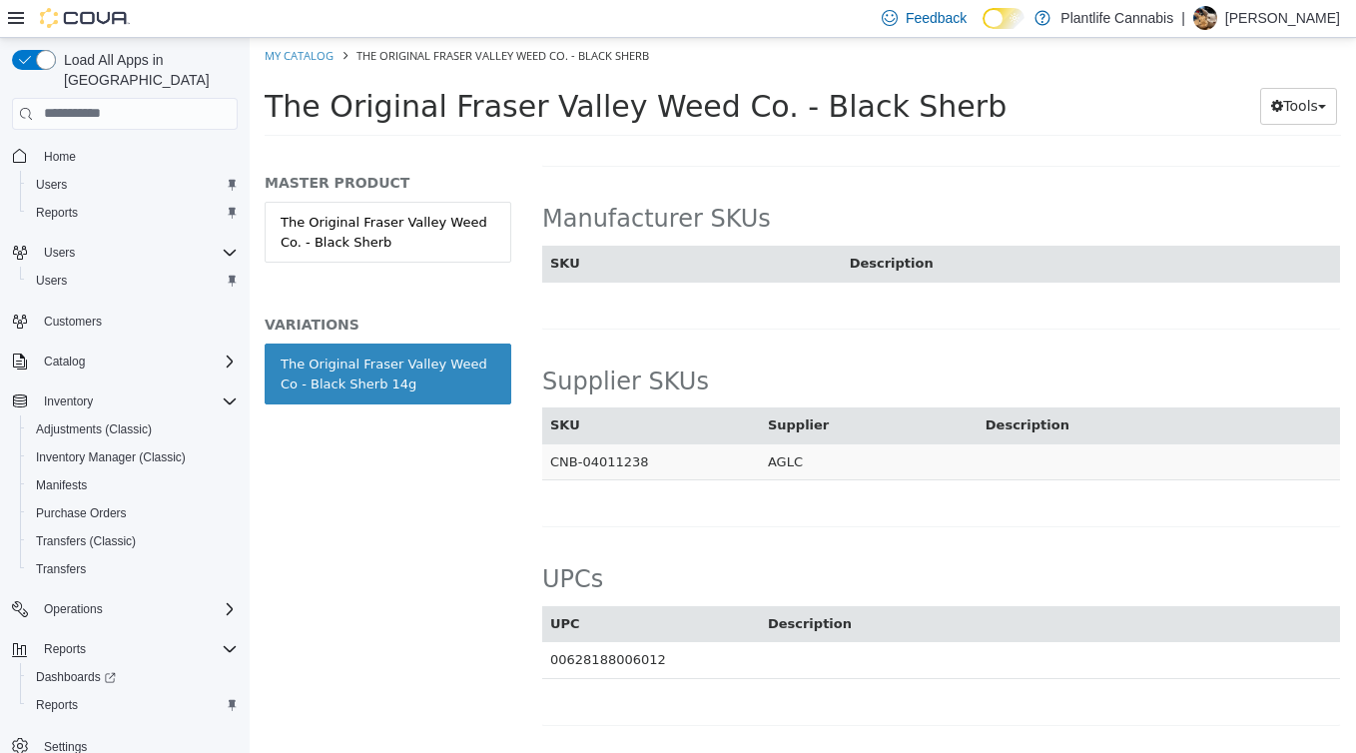
drag, startPoint x: 644, startPoint y: 461, endPoint x: 551, endPoint y: 465, distance: 92.9
click at [551, 465] on td "CNB-04011238" at bounding box center [651, 460] width 218 height 37
copy td "CNB-04011238"
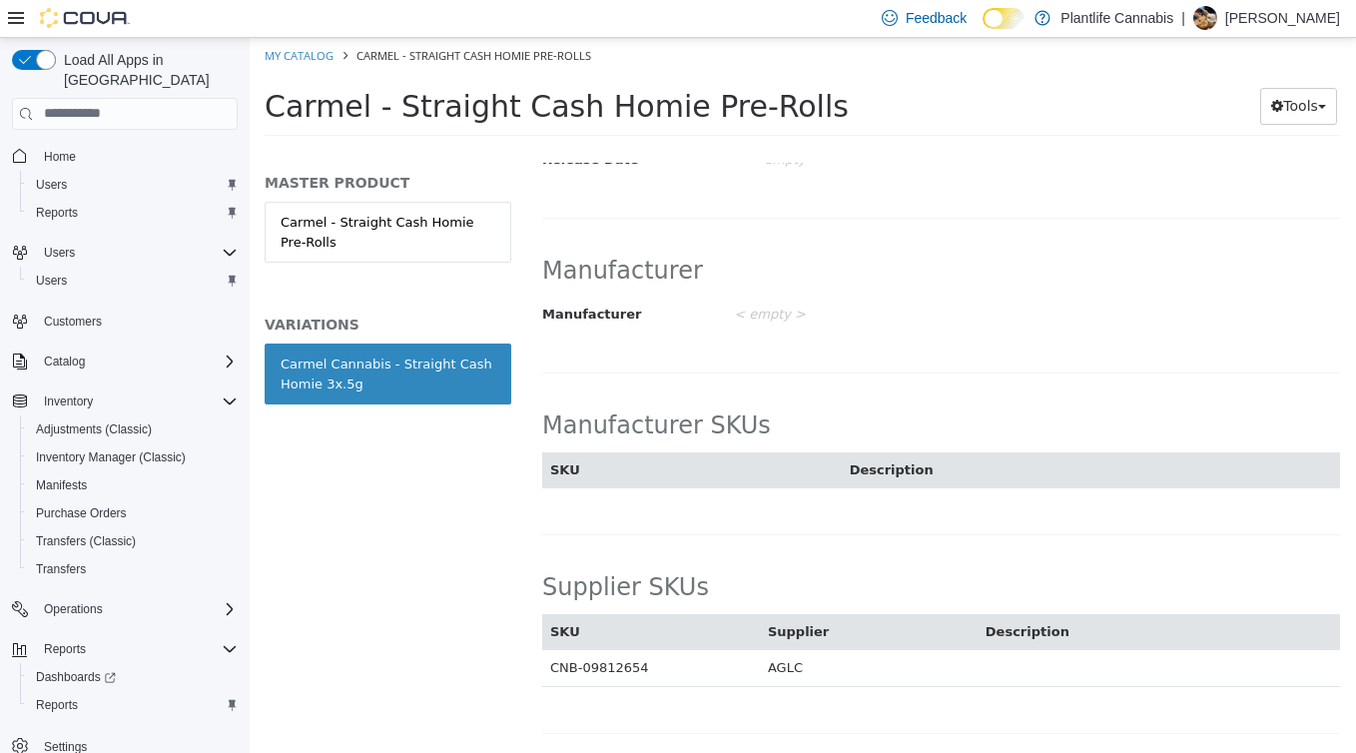
scroll to position [1374, 0]
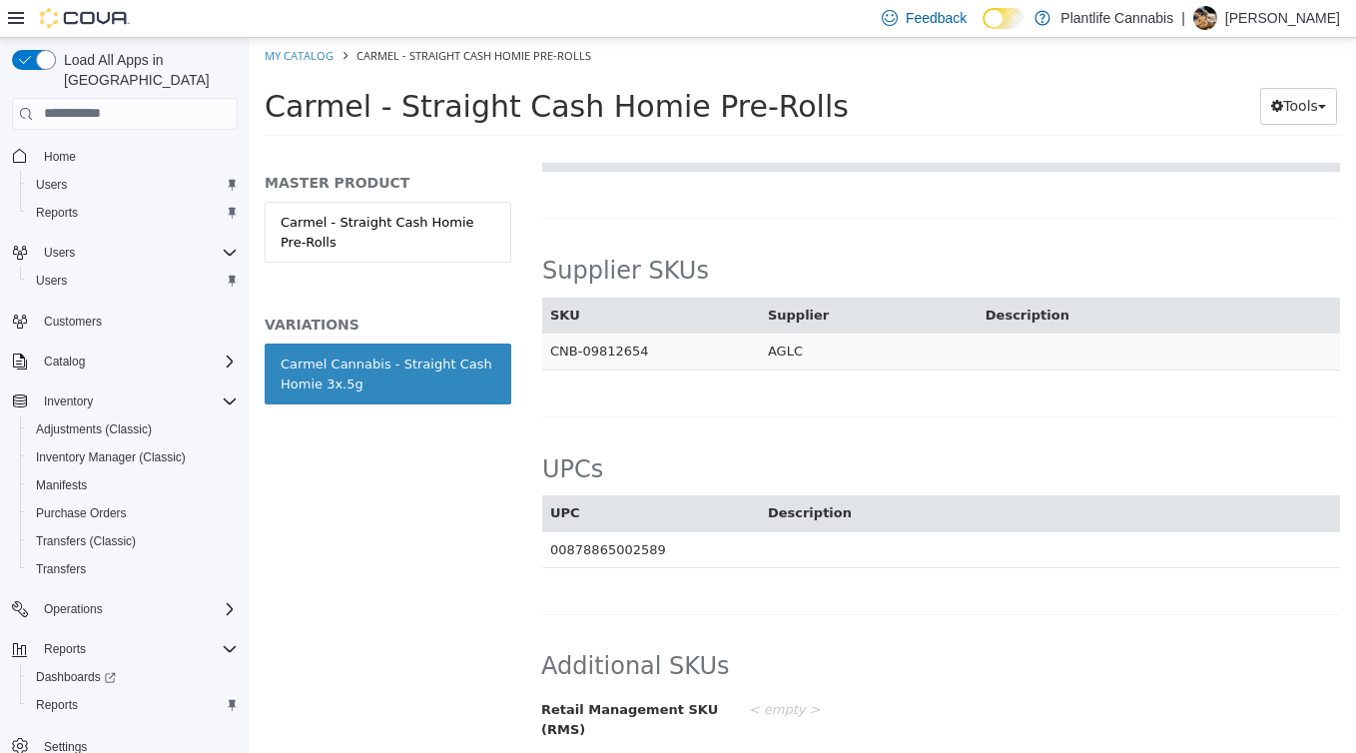
click at [603, 341] on td "CNB-09812654" at bounding box center [651, 350] width 218 height 37
copy td "CNB-09812654"
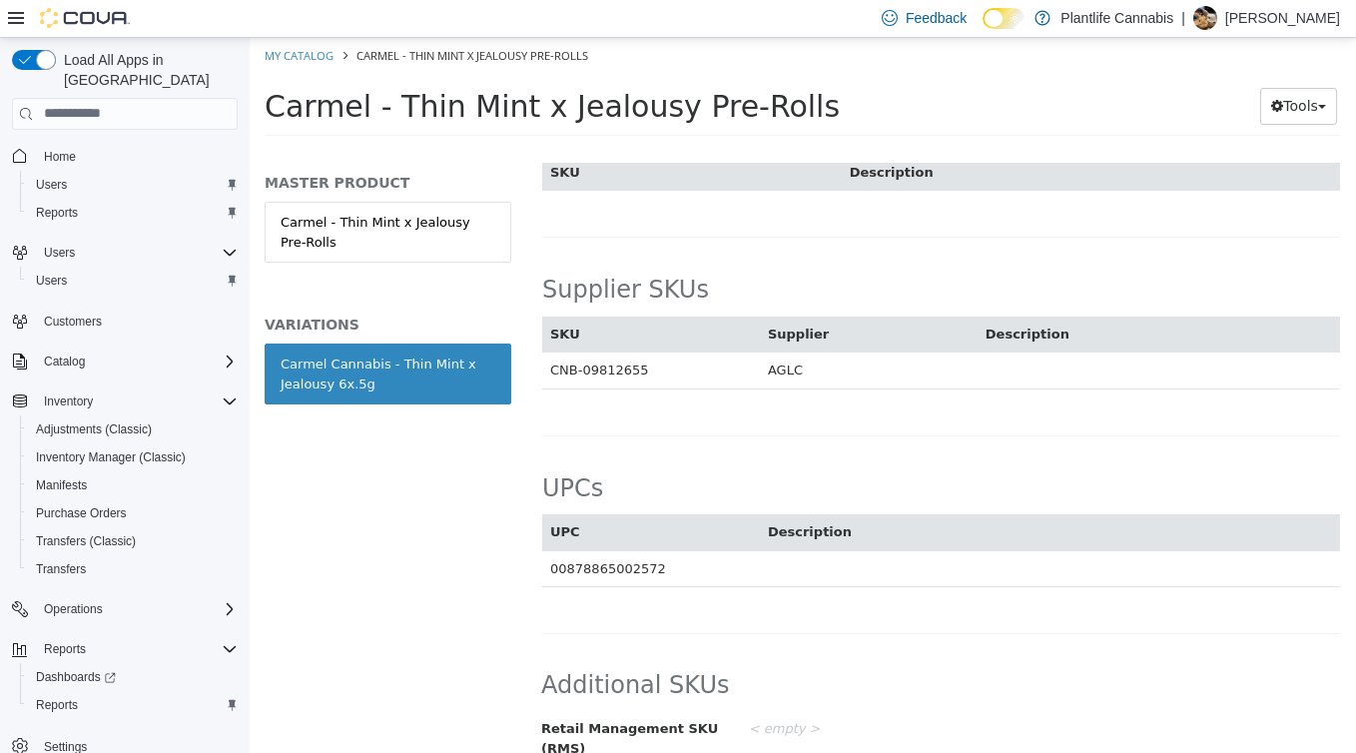
scroll to position [1340, 0]
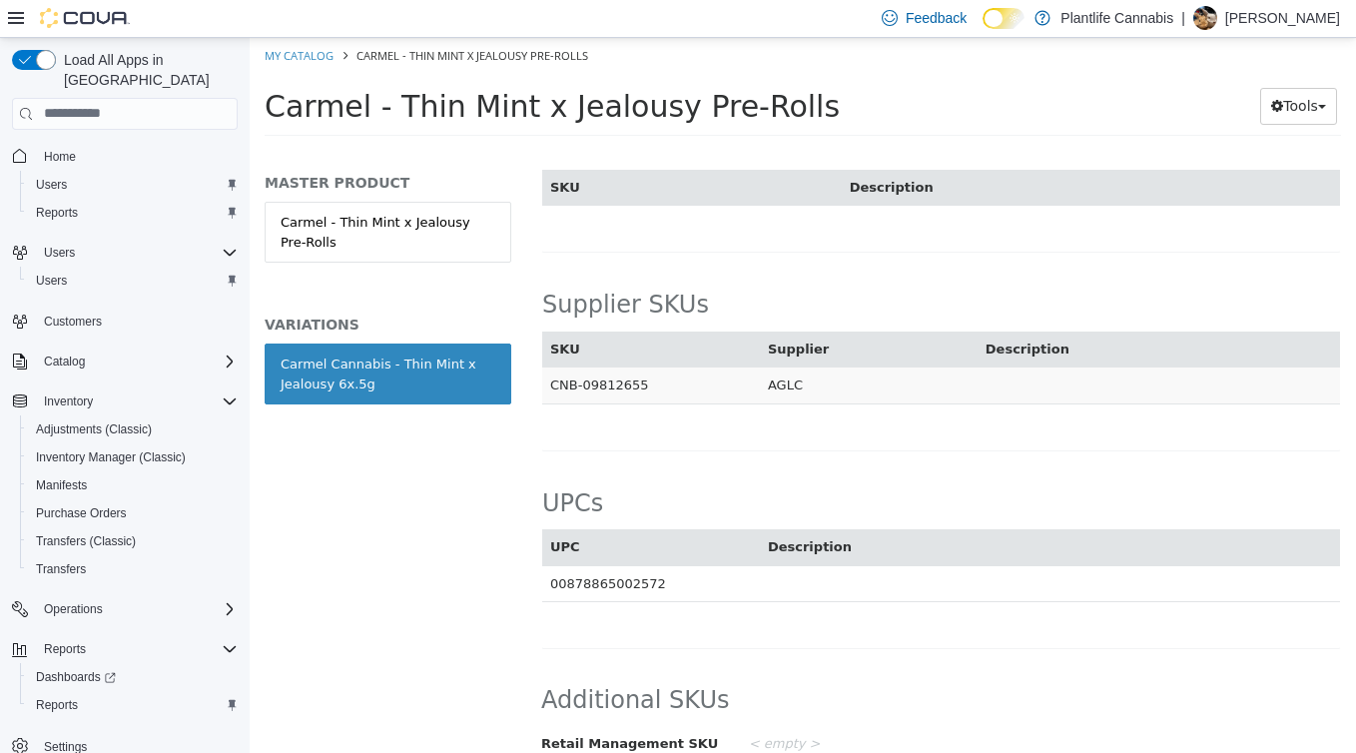
click at [596, 366] on td "CNB-09812655" at bounding box center [651, 384] width 218 height 37
copy td "CNB-09812655"
